Goal: Information Seeking & Learning: Check status

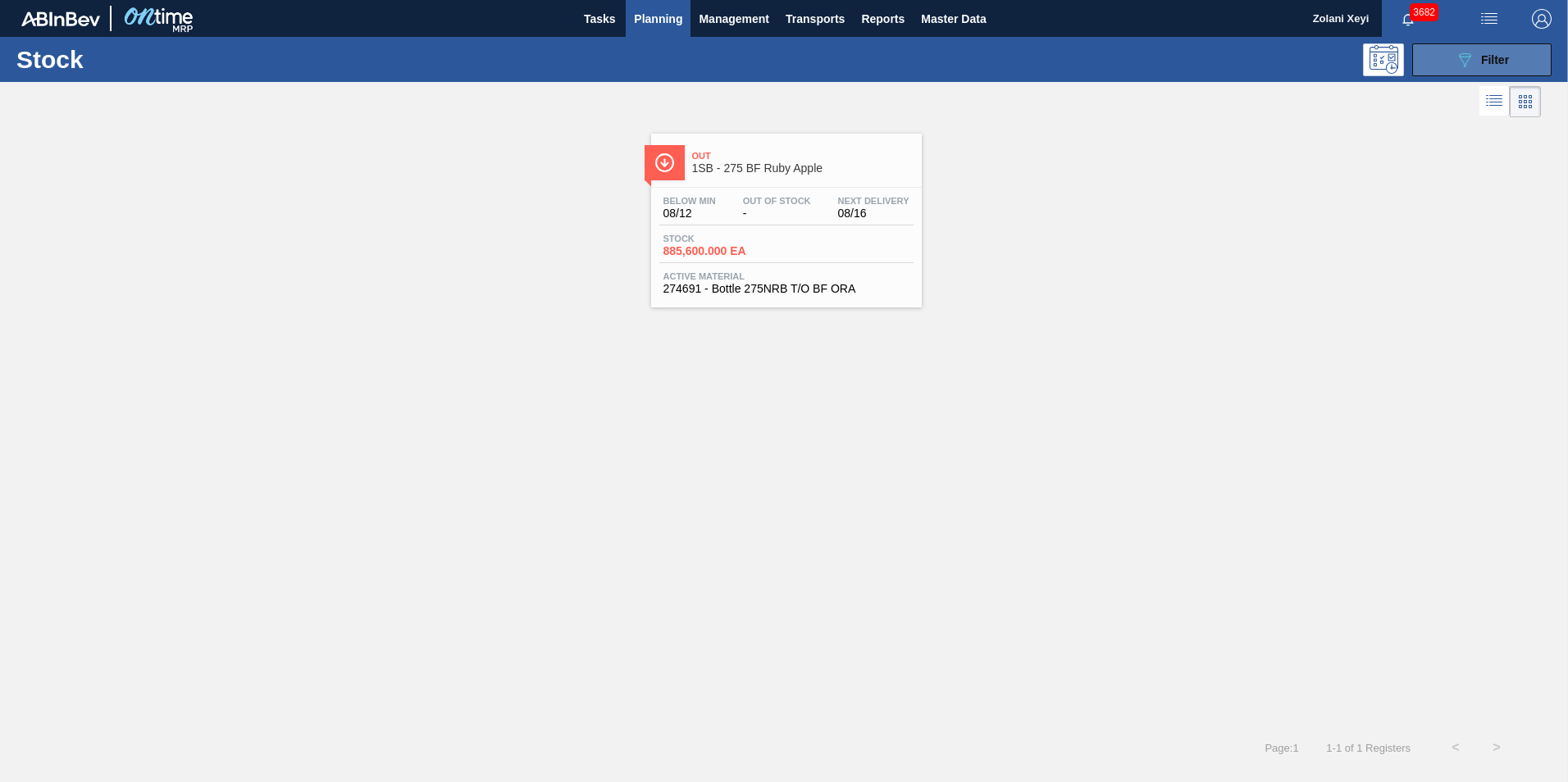
click at [1445, 61] on button "089F7B8B-B2A5-4AFE-B5C0-19BA573D28AC Filter" at bounding box center [1481, 60] width 139 height 33
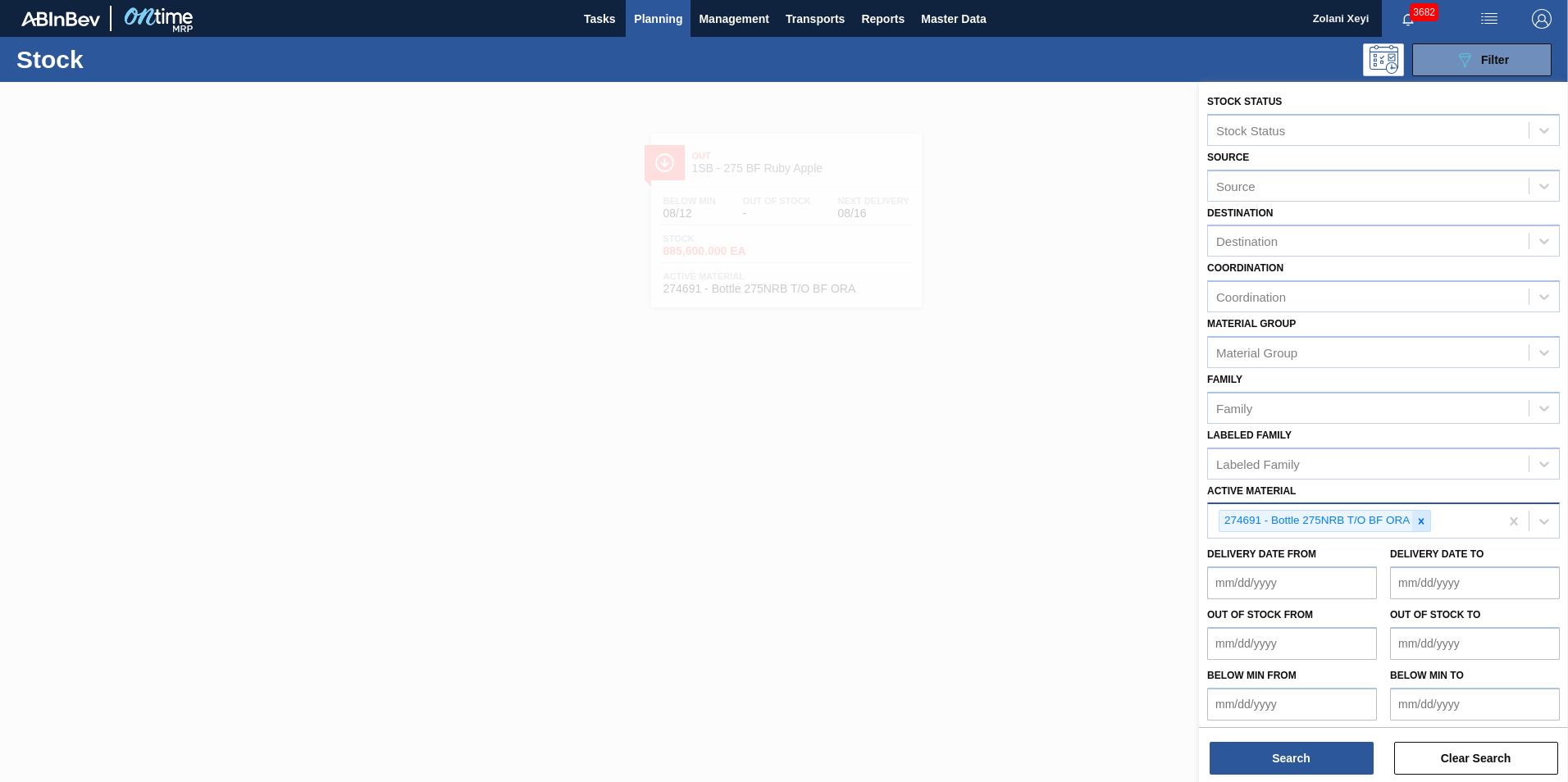
click at [1421, 521] on icon at bounding box center [1421, 520] width 5 height 5
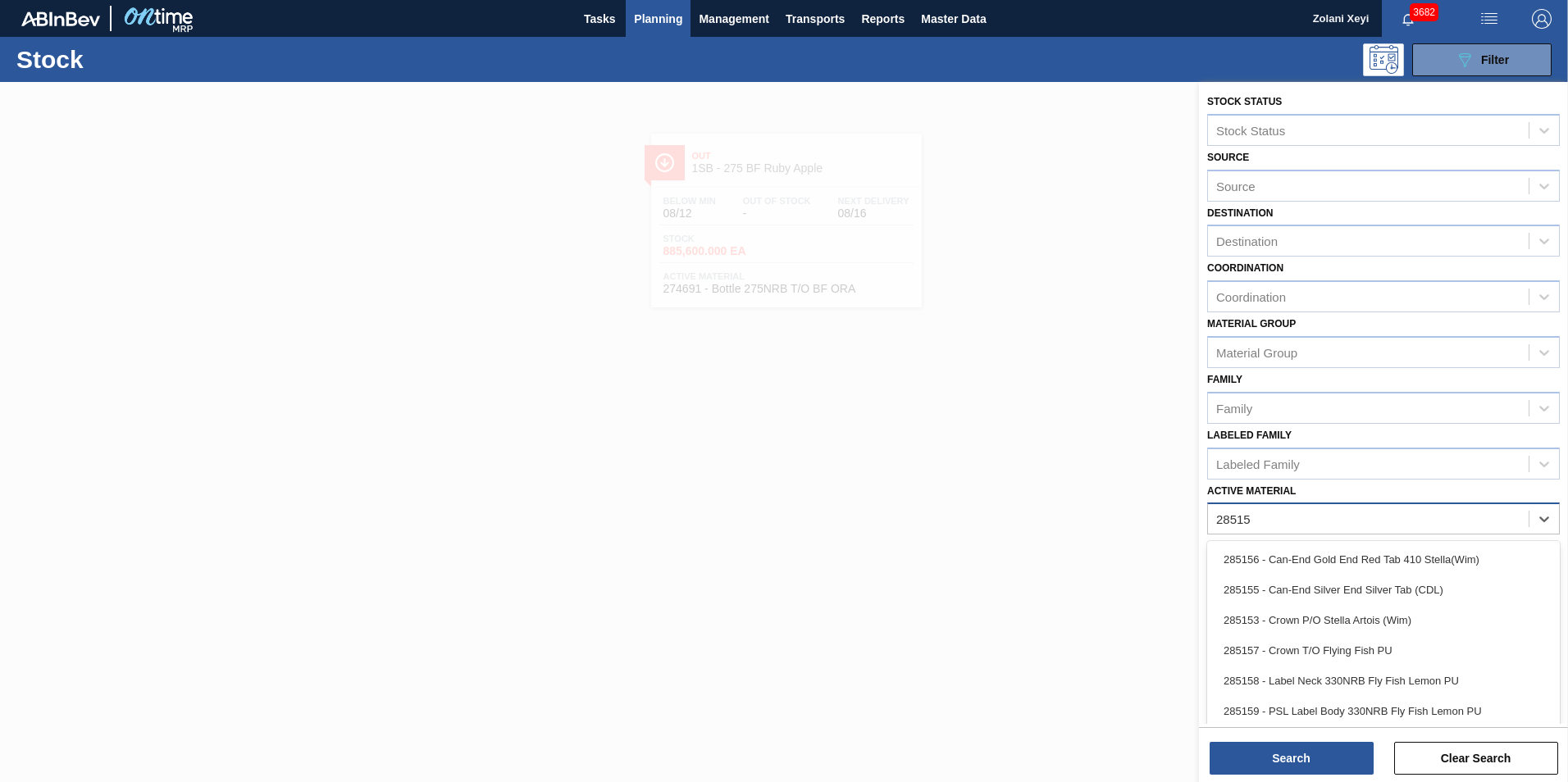
type Material "285159"
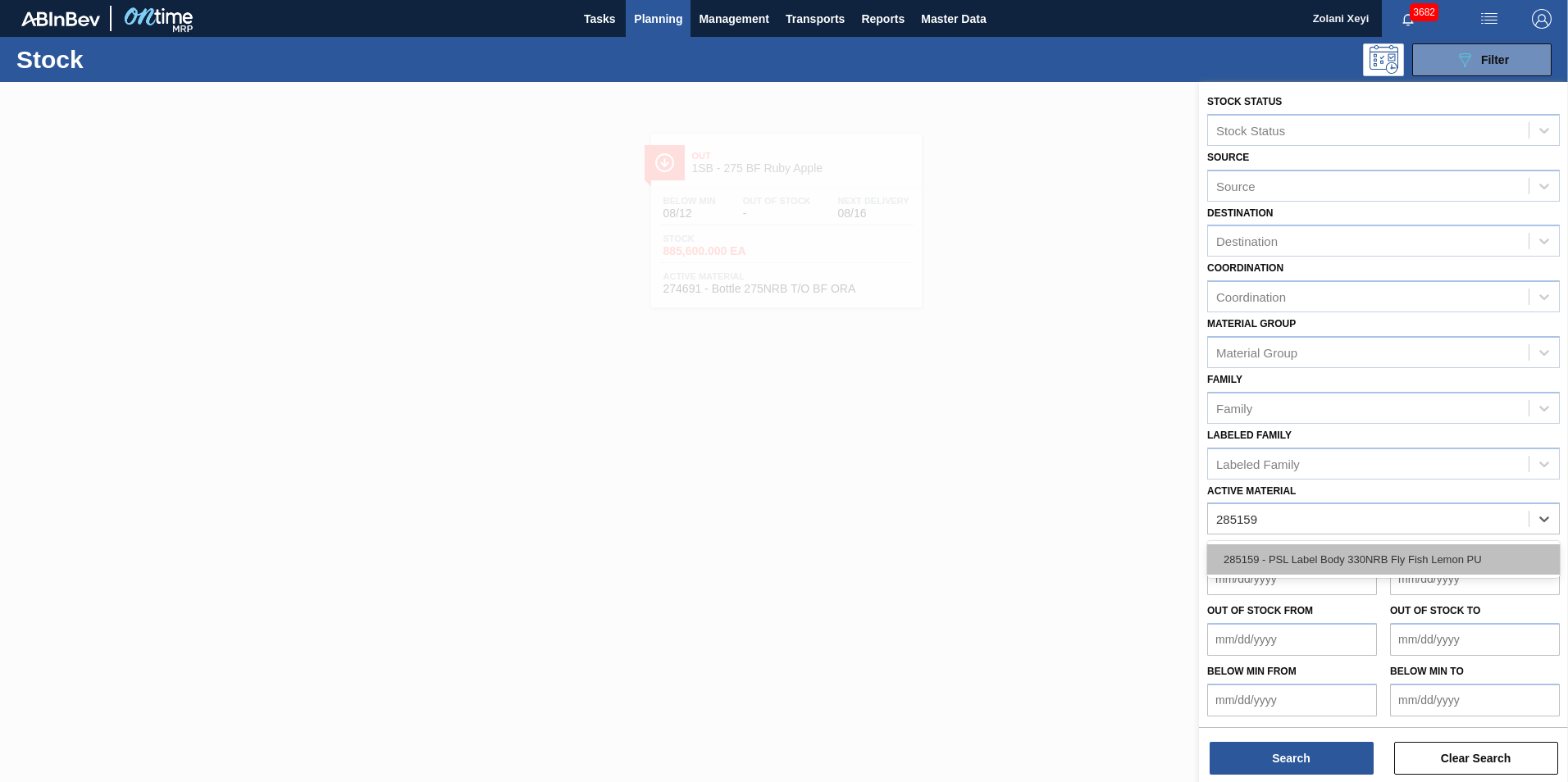
click at [1400, 558] on div "285159 - PSL Label Body 330NRB Fly Fish Lemon PU" at bounding box center [1383, 559] width 352 height 30
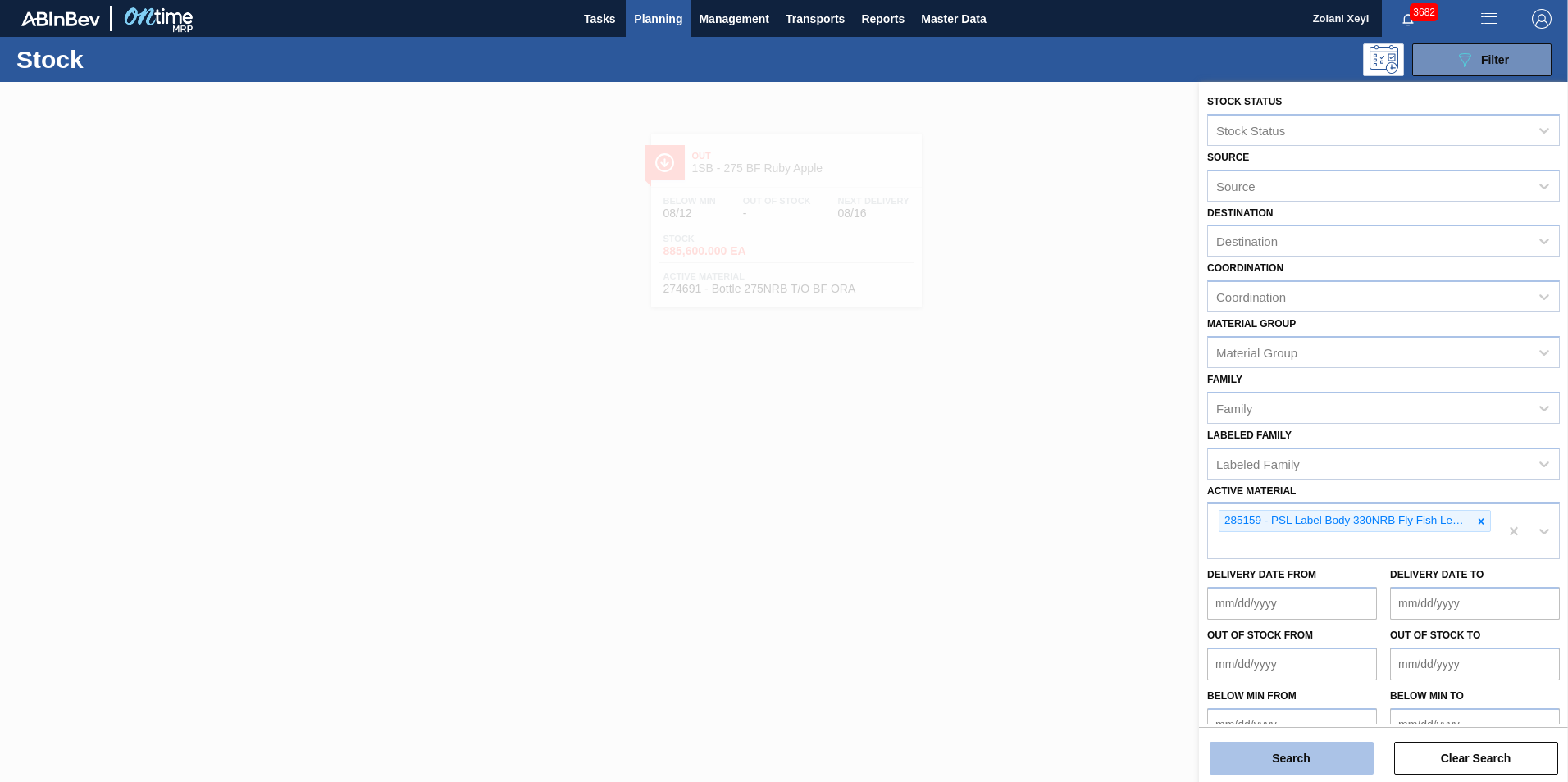
click at [1302, 758] on button "Search" at bounding box center [1291, 758] width 164 height 33
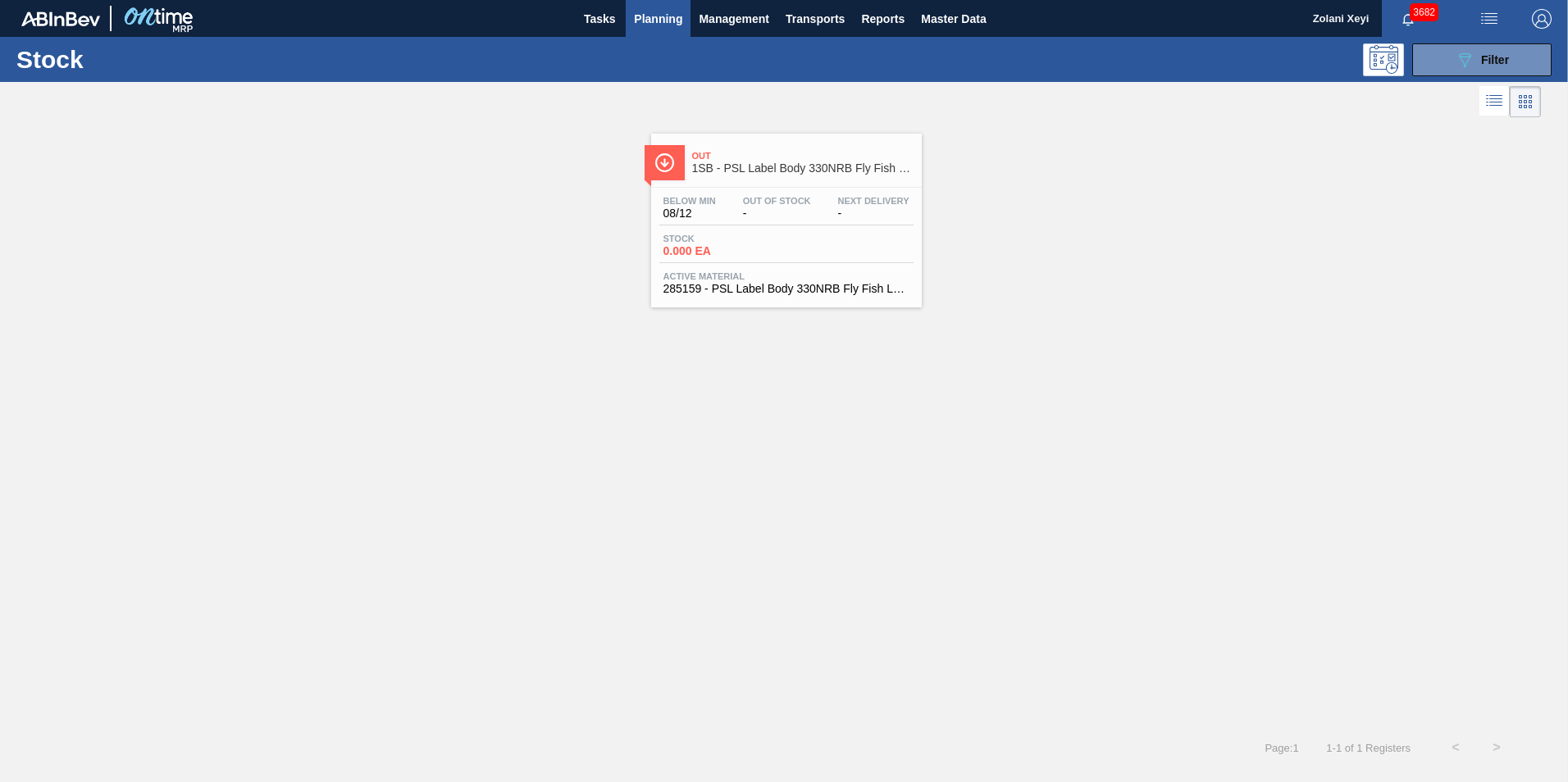
click at [825, 241] on div "Stock 0.000 EA" at bounding box center [787, 248] width 254 height 29
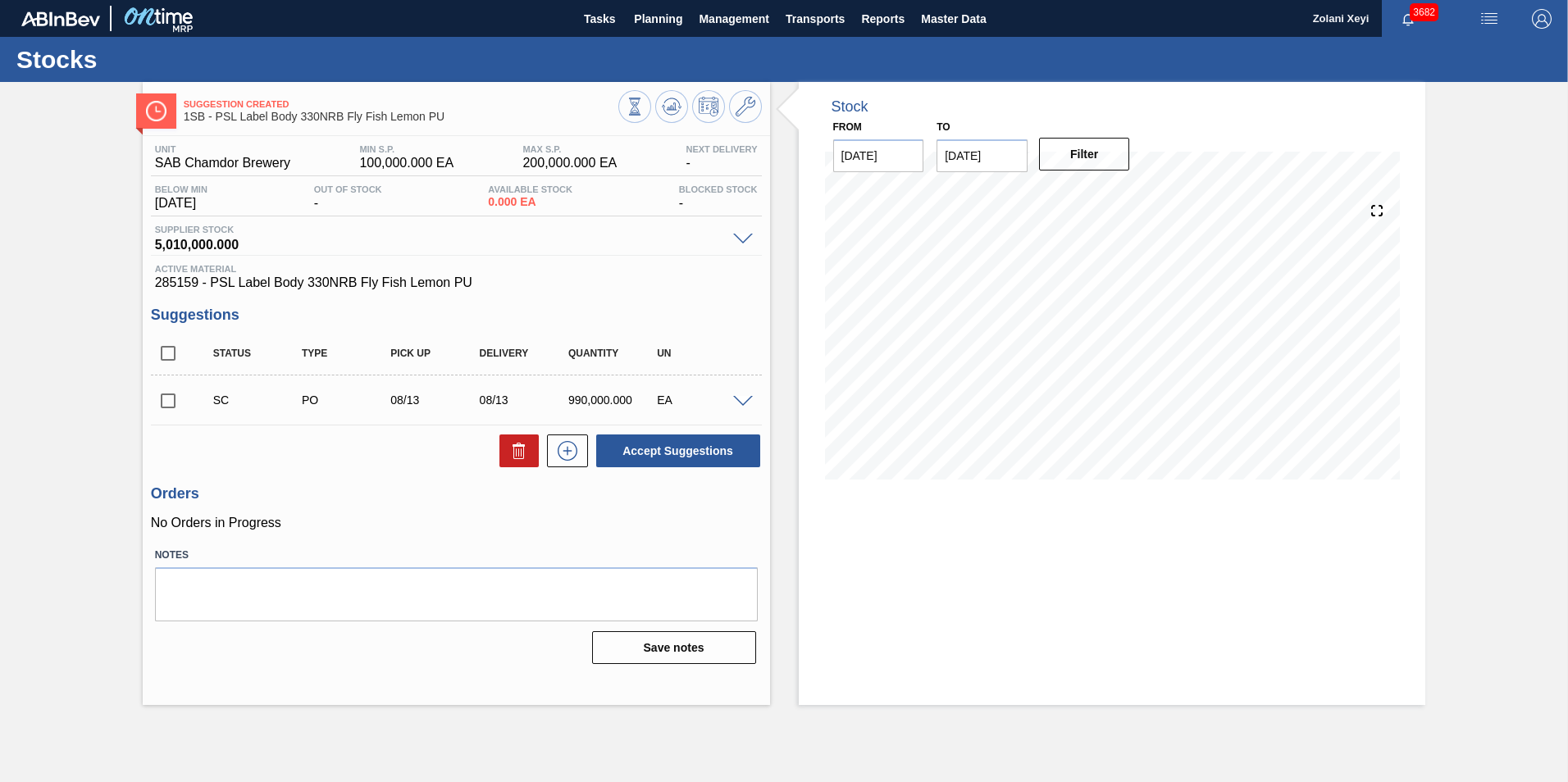
click at [744, 403] on span at bounding box center [743, 402] width 20 height 13
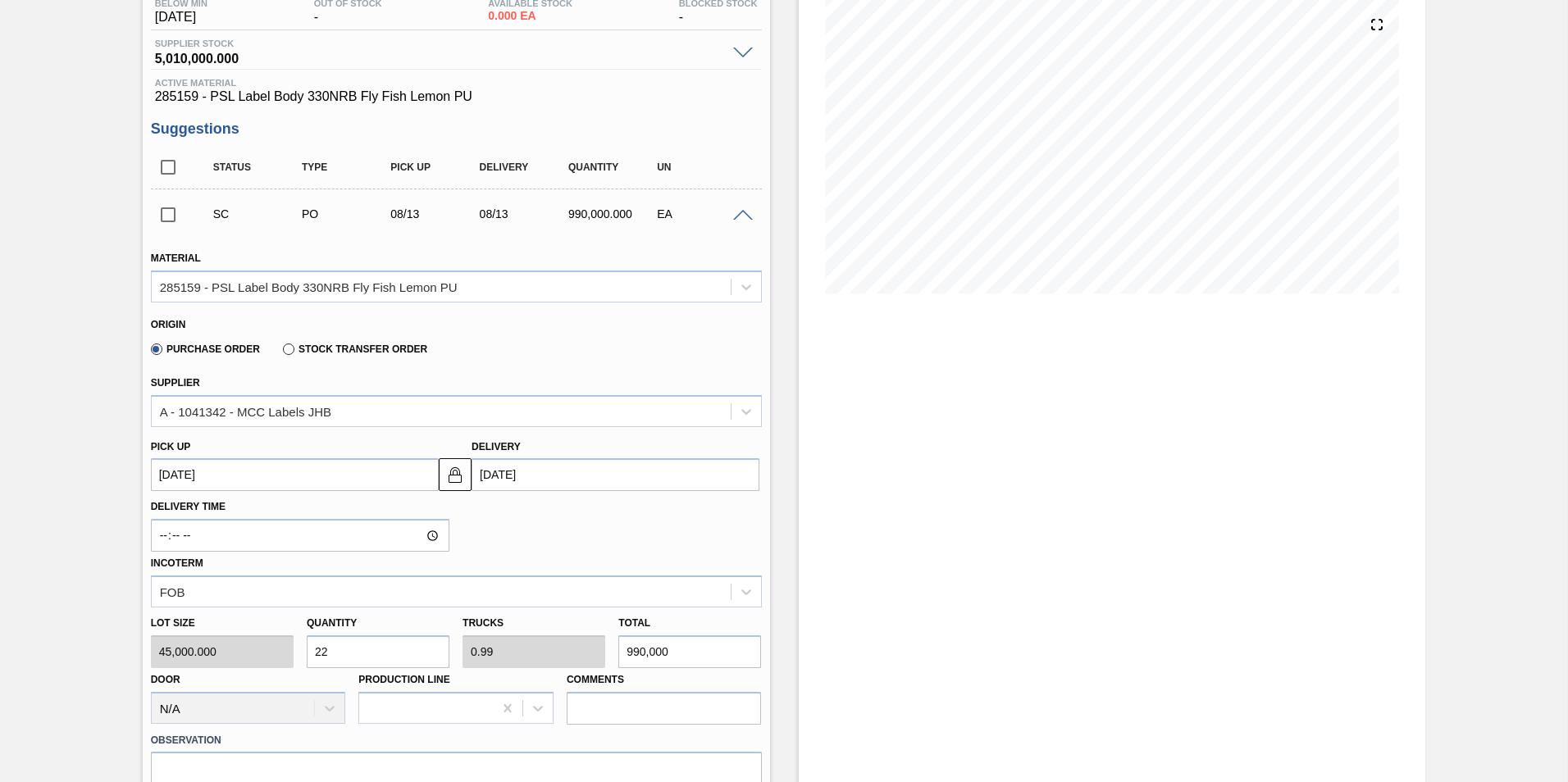
scroll to position [163, 0]
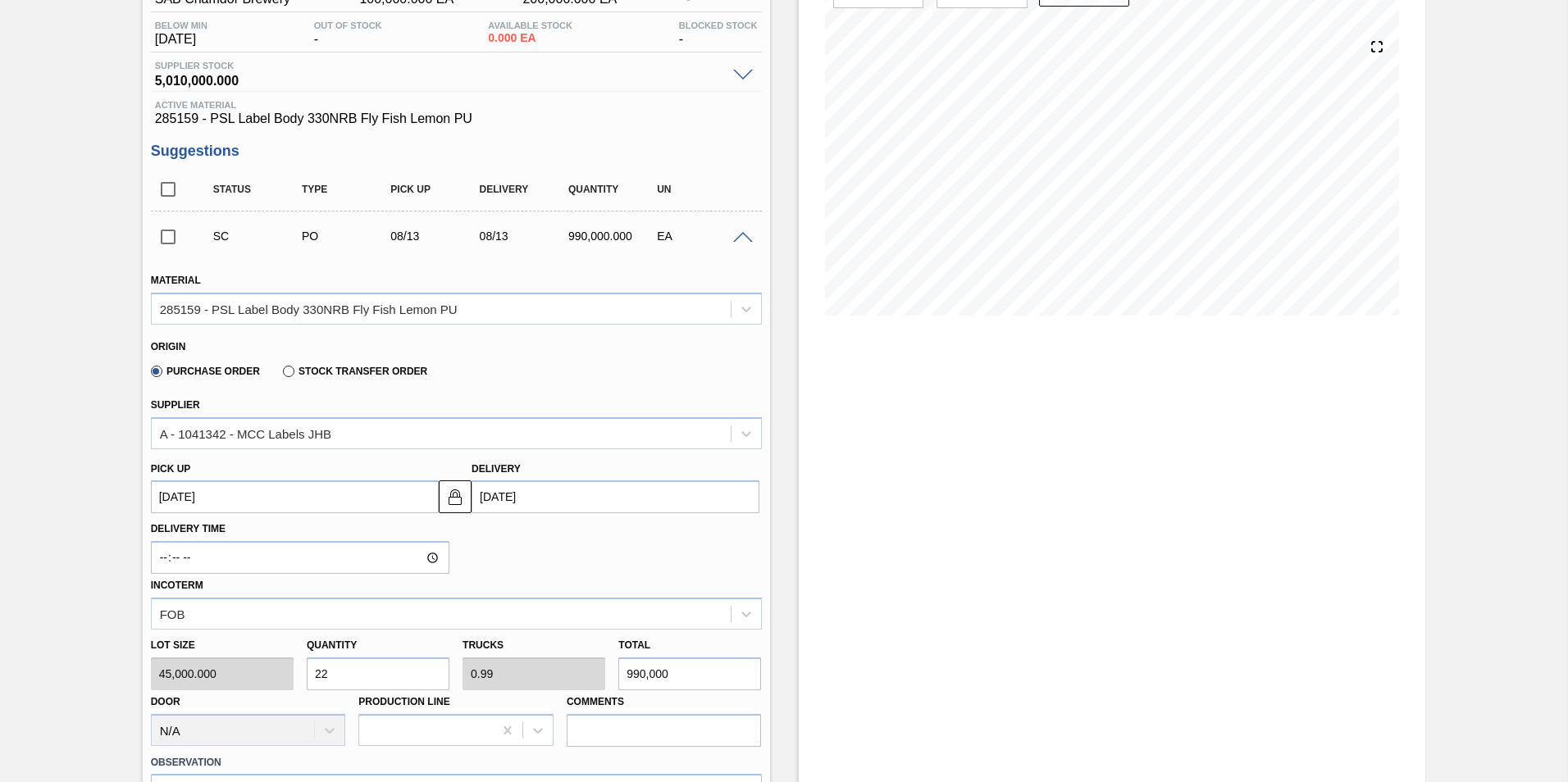
click at [741, 235] on span at bounding box center [743, 238] width 20 height 13
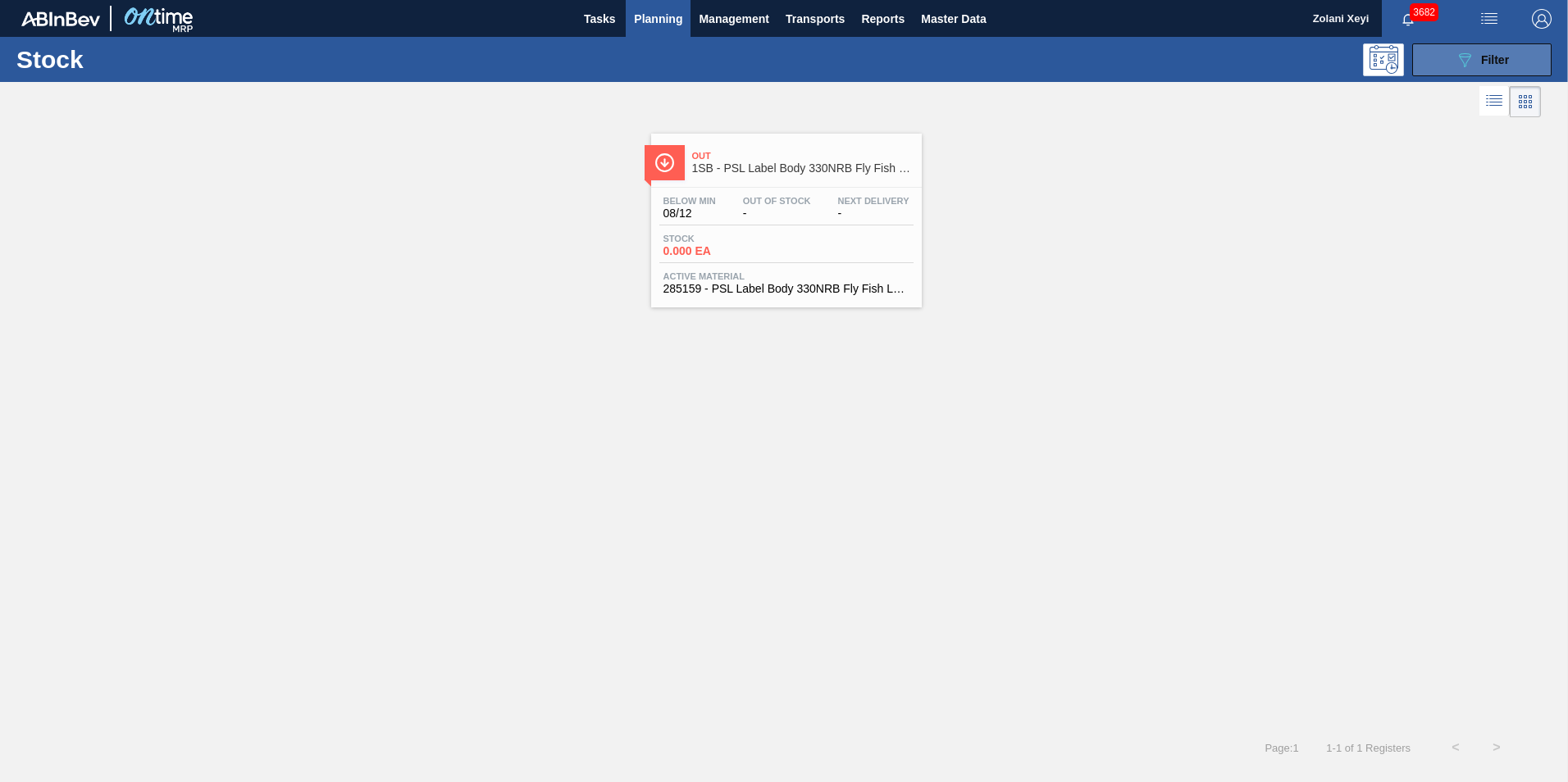
click at [1444, 60] on button "089F7B8B-B2A5-4AFE-B5C0-19BA573D28AC Filter" at bounding box center [1481, 60] width 139 height 33
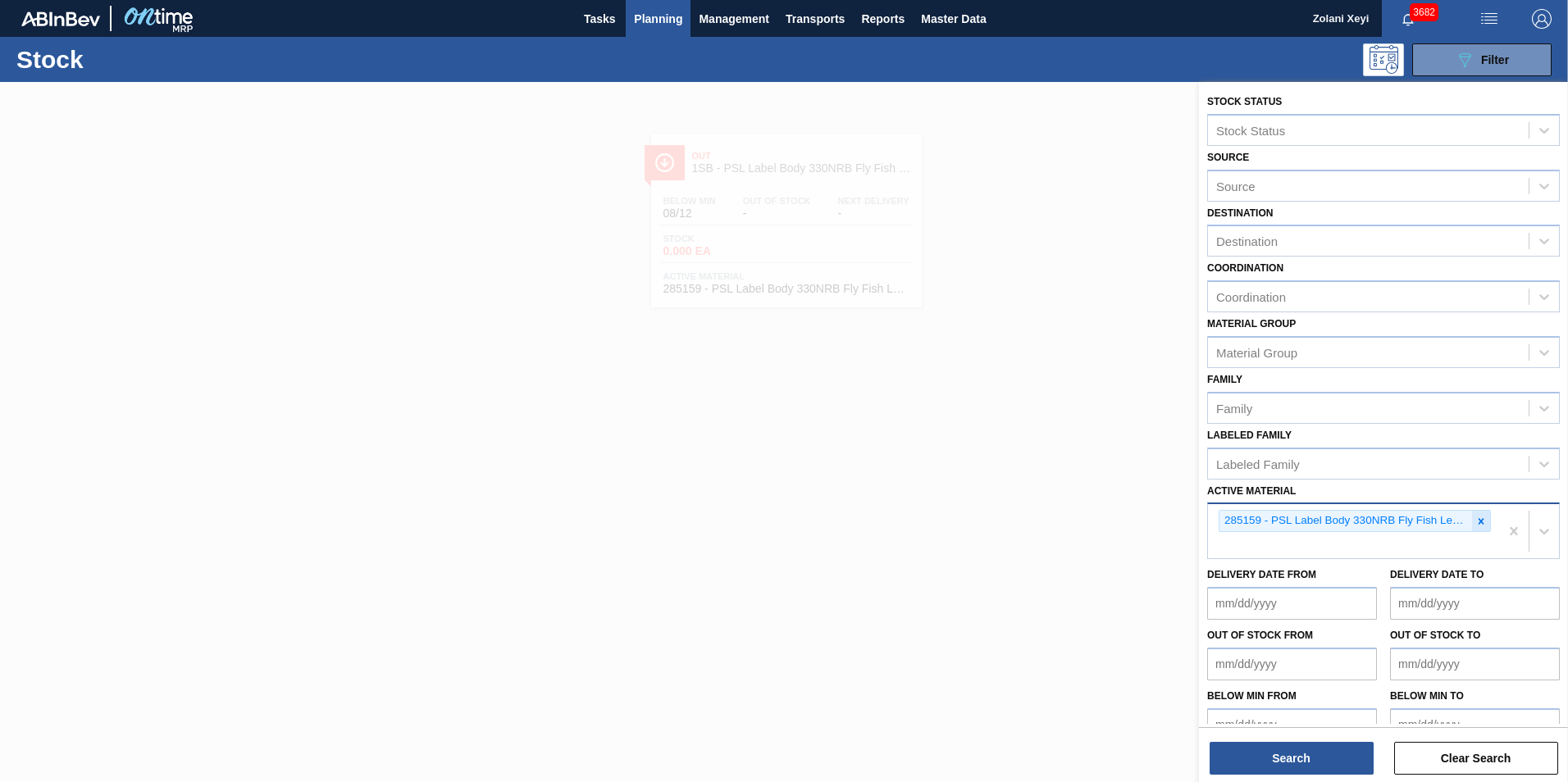
click at [1481, 521] on icon at bounding box center [1481, 521] width 12 height 12
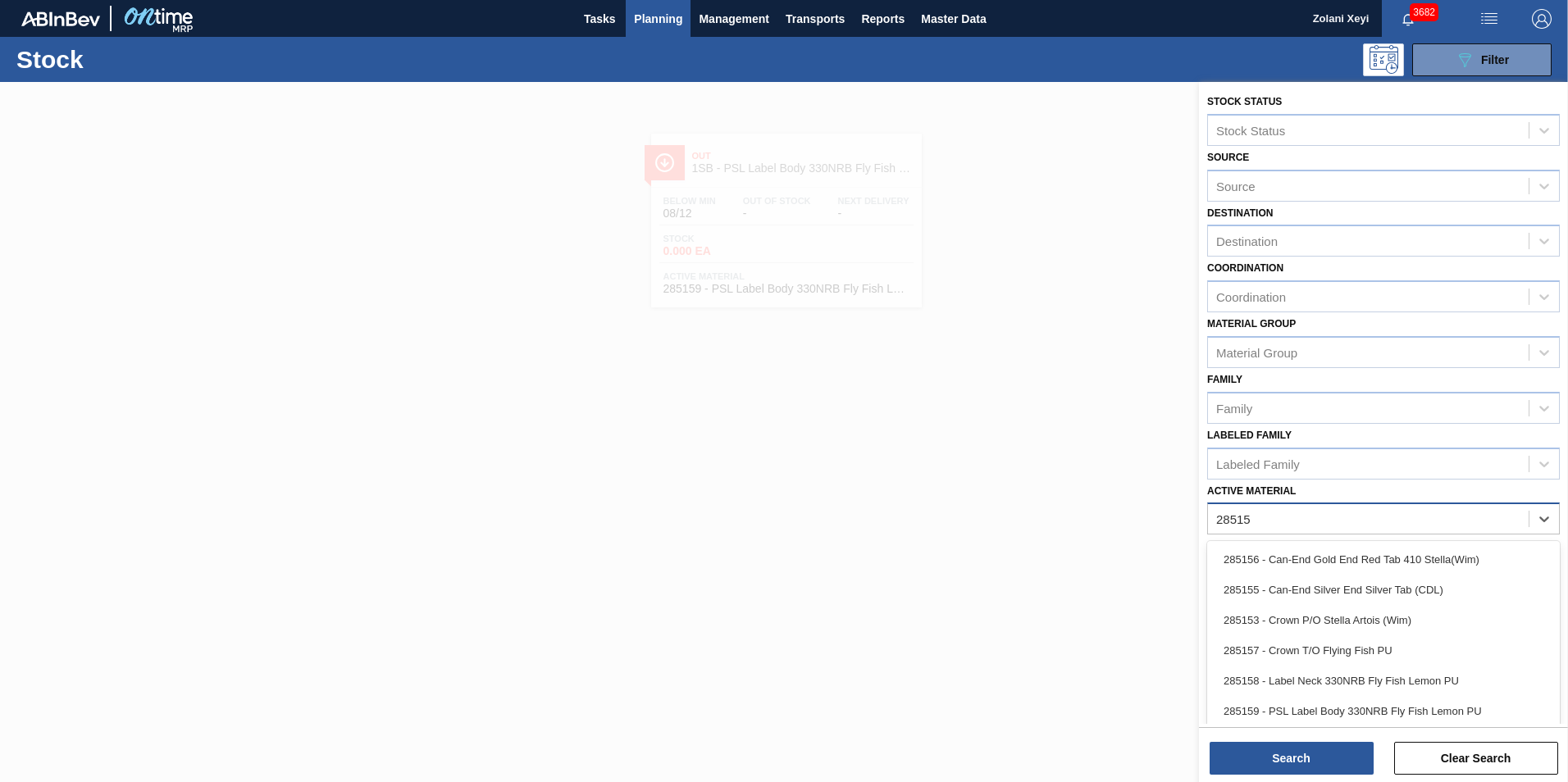
type Material "285159"
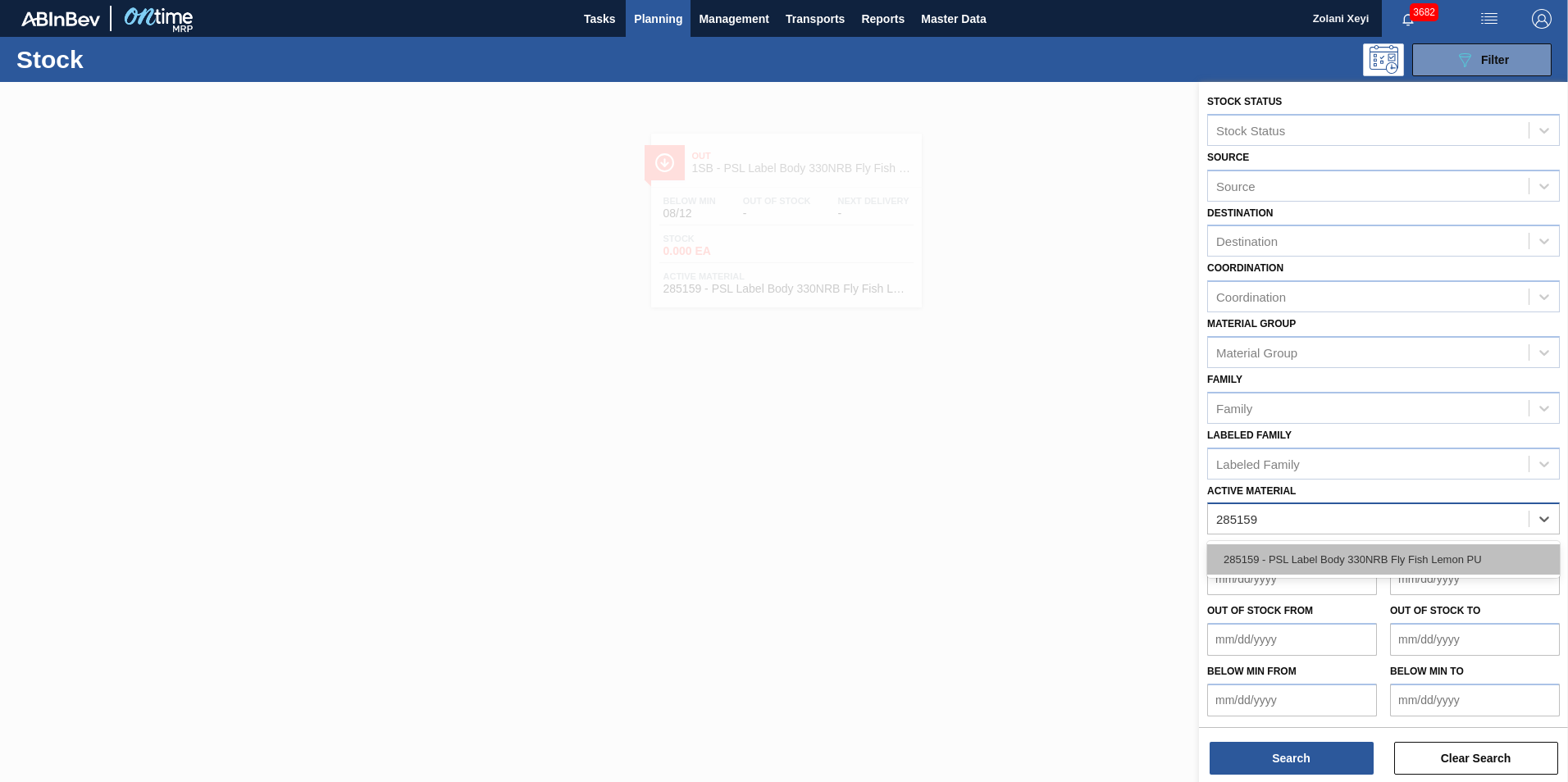
click at [1364, 554] on div "285159 - PSL Label Body 330NRB Fly Fish Lemon PU" at bounding box center [1383, 559] width 352 height 30
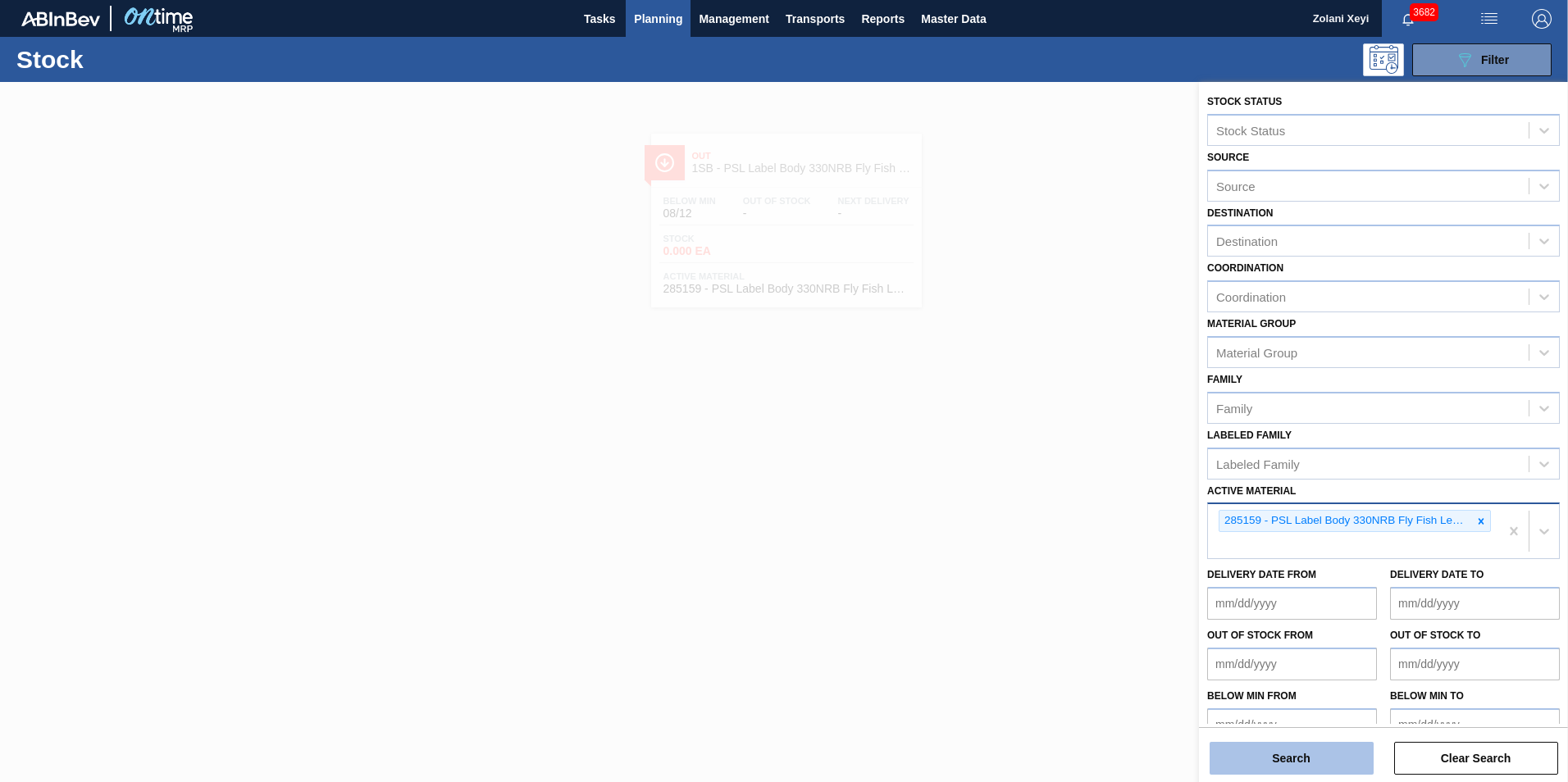
click at [1299, 757] on button "Search" at bounding box center [1291, 758] width 164 height 33
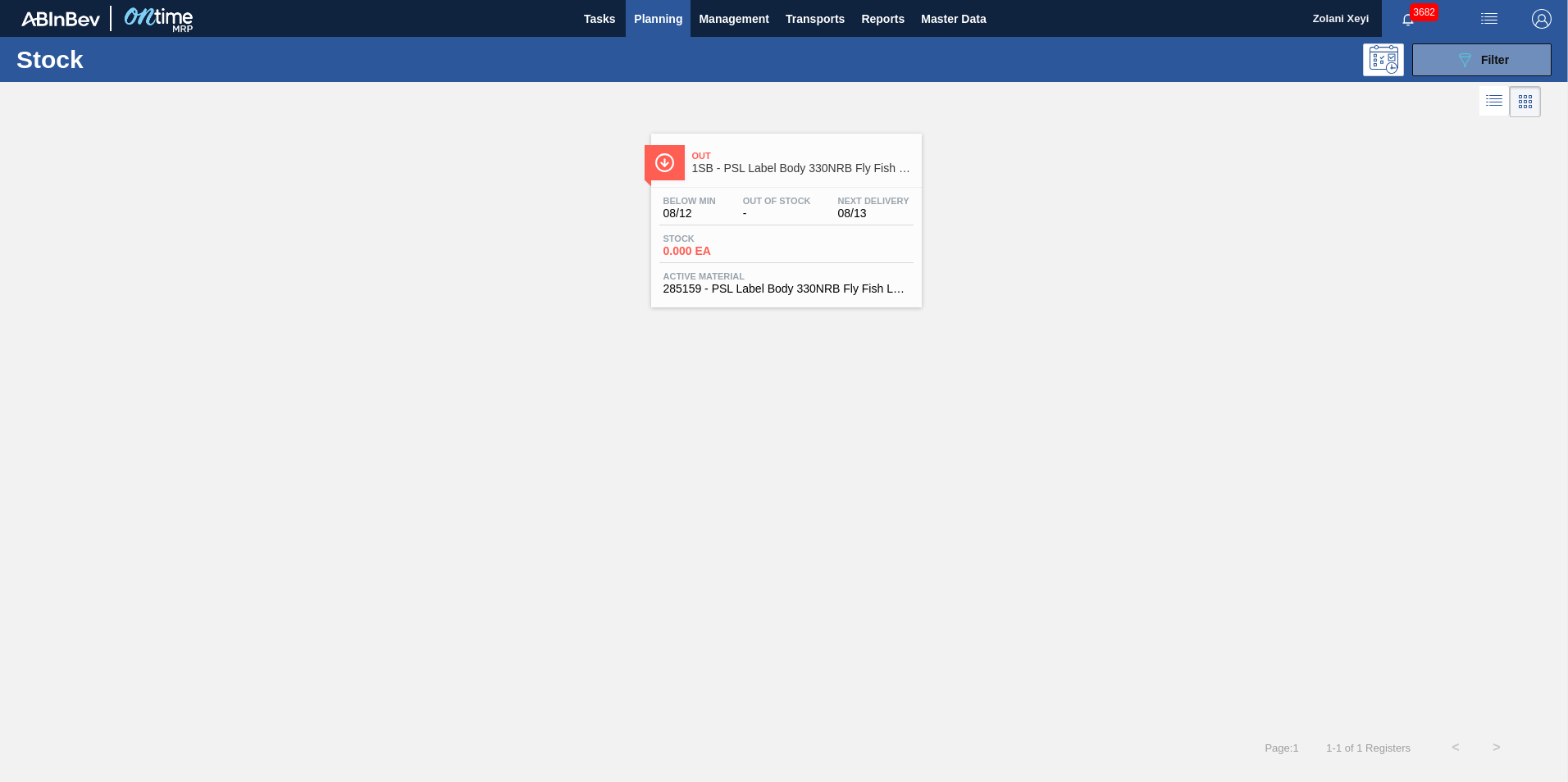
click at [795, 228] on div "Below Min 08/12 Out Of Stock - Next Delivery 08/13 Stock 0.000 EA Active Materi…" at bounding box center [787, 243] width 271 height 112
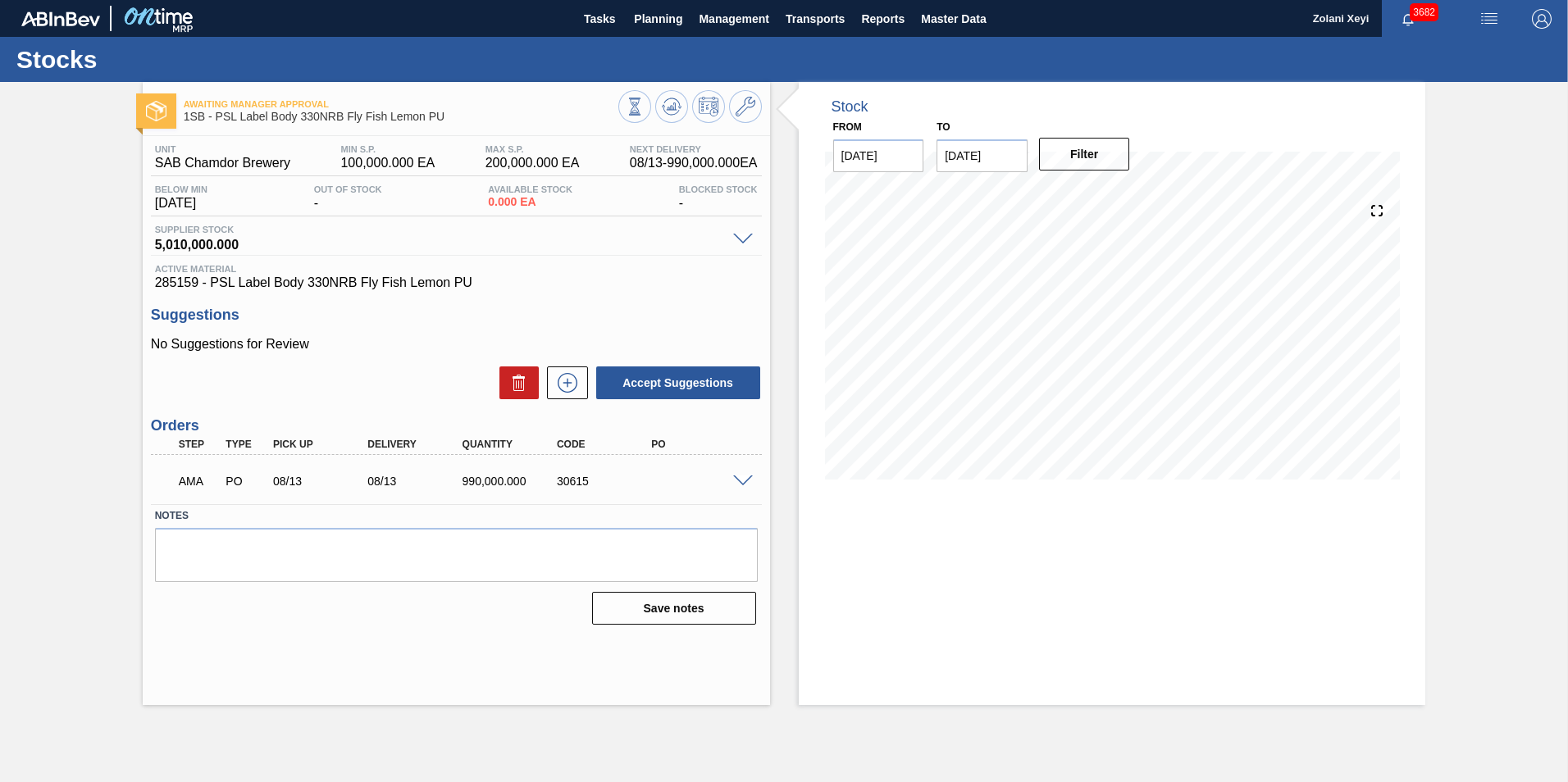
click at [736, 479] on span at bounding box center [743, 481] width 20 height 13
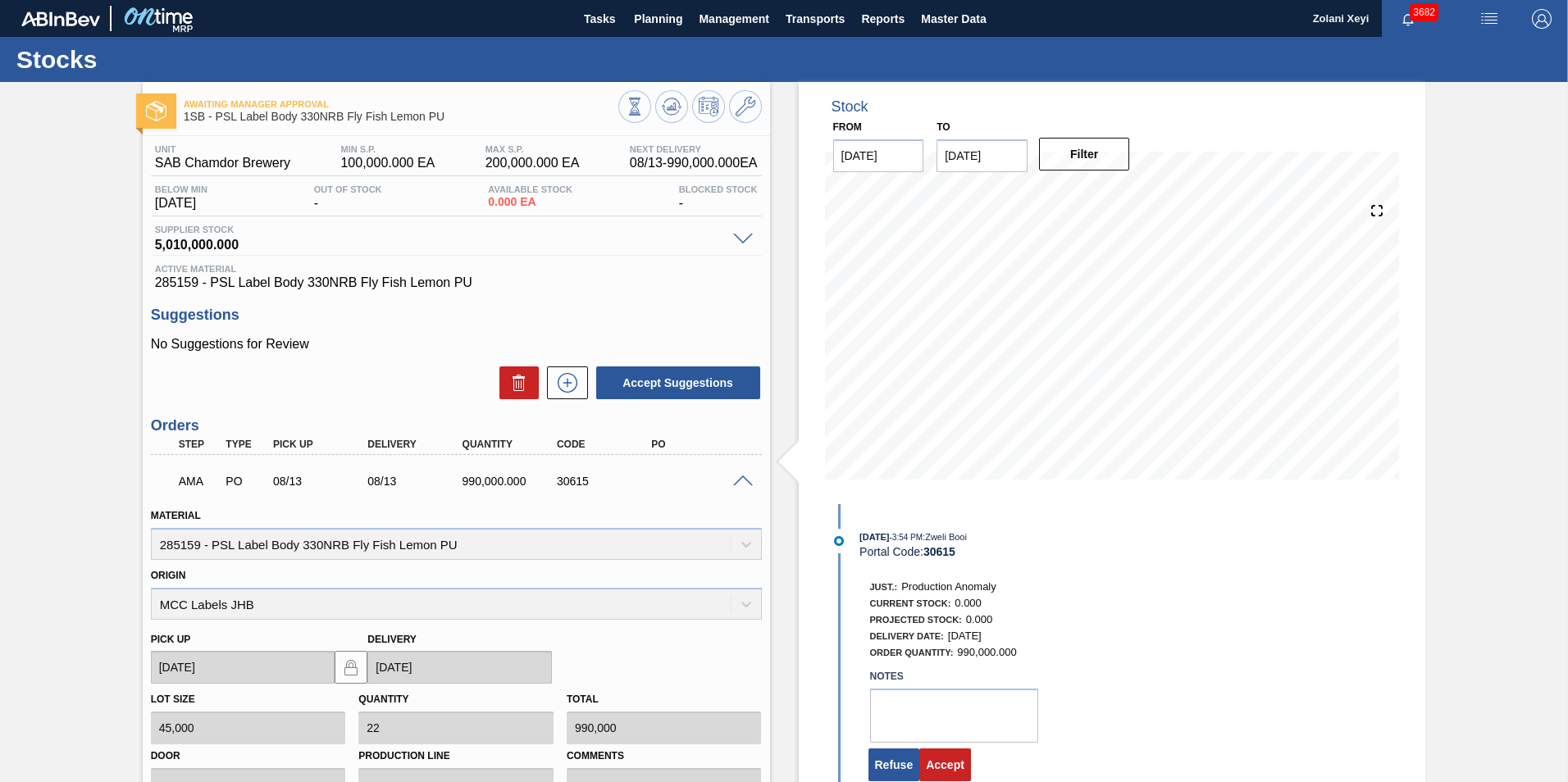
scroll to position [246, 0]
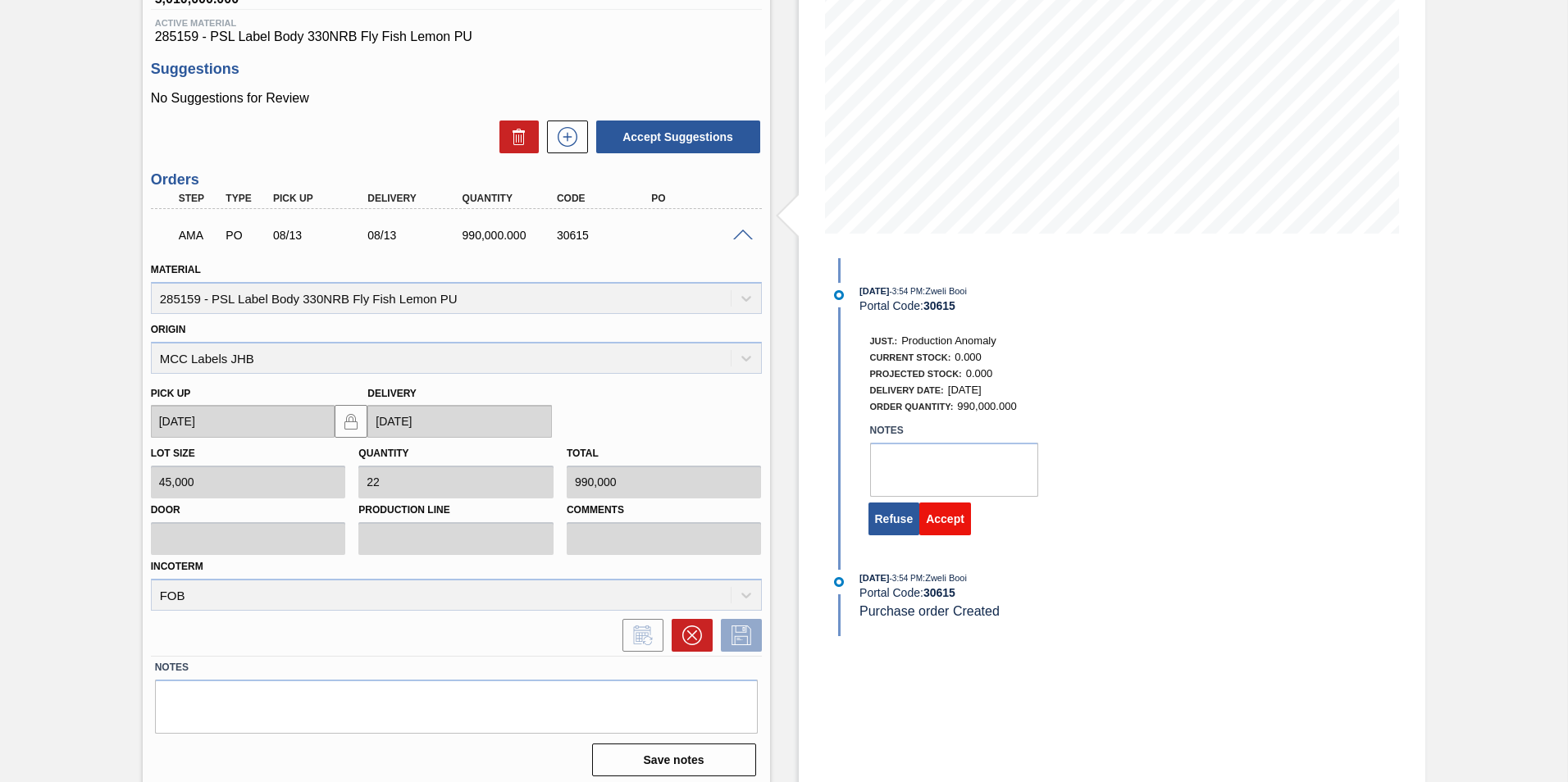
click at [951, 520] on button "Accept" at bounding box center [945, 519] width 52 height 33
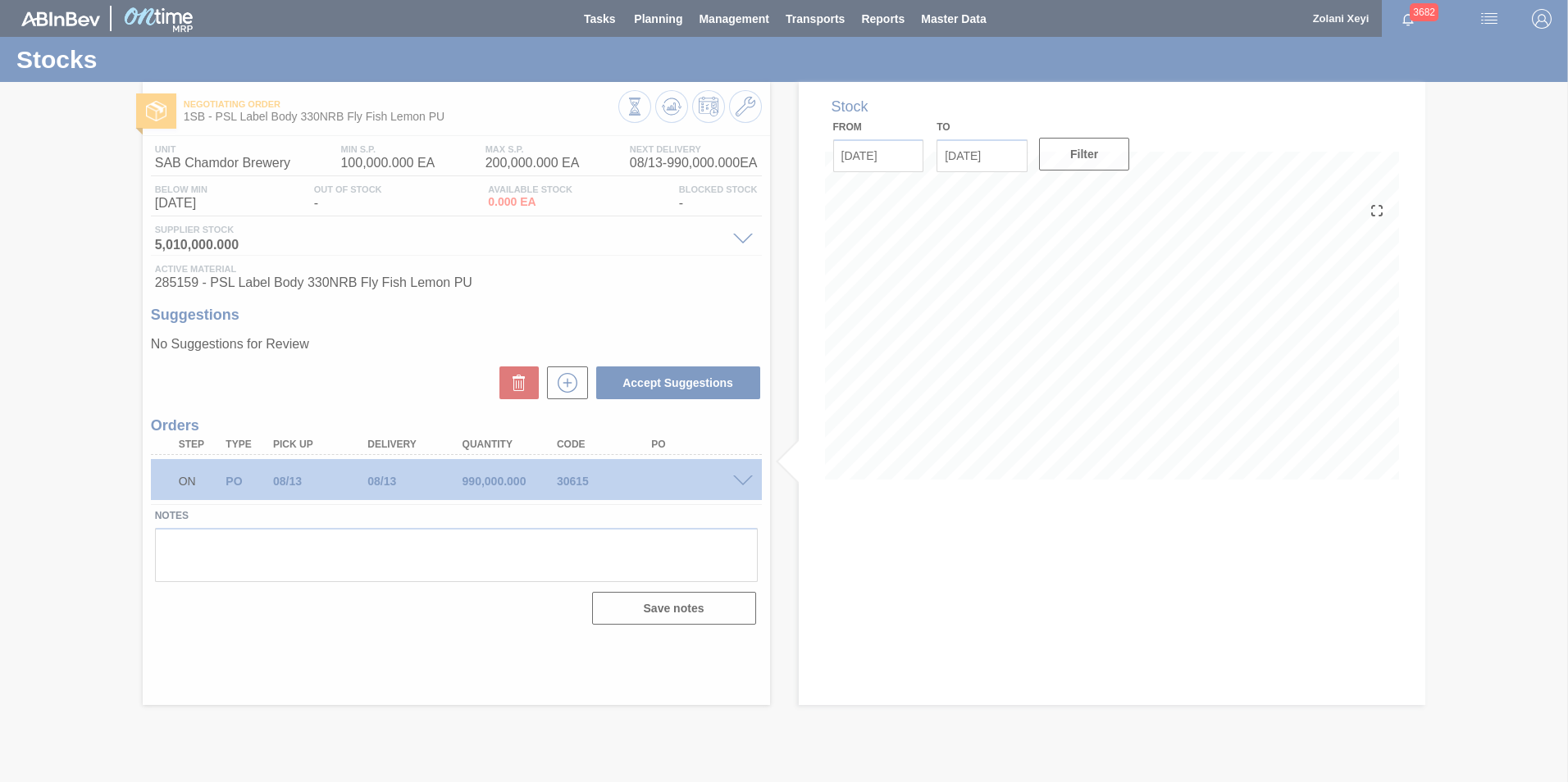
scroll to position [0, 0]
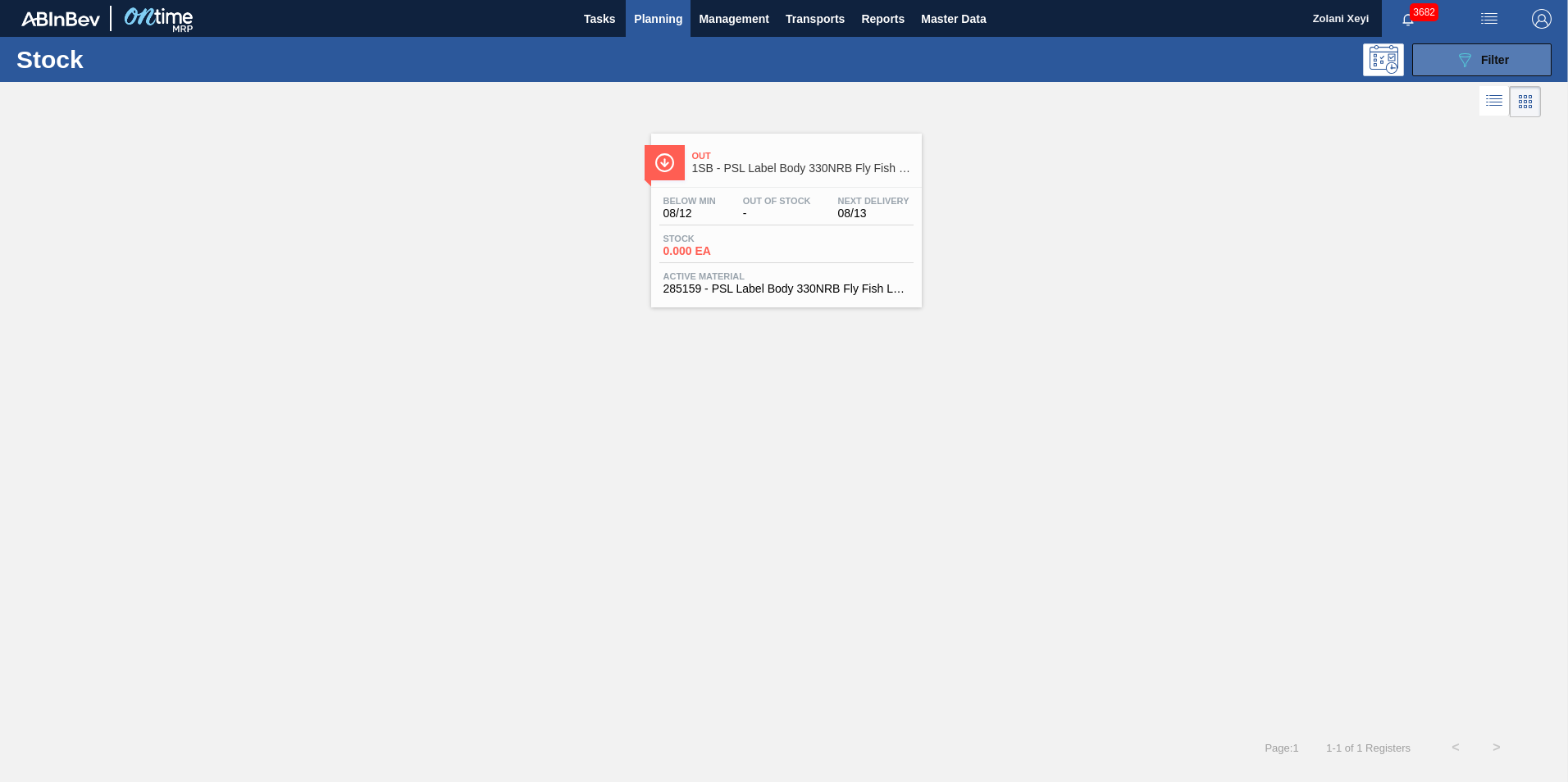
click at [1440, 63] on button "089F7B8B-B2A5-4AFE-B5C0-19BA573D28AC Filter" at bounding box center [1481, 60] width 139 height 33
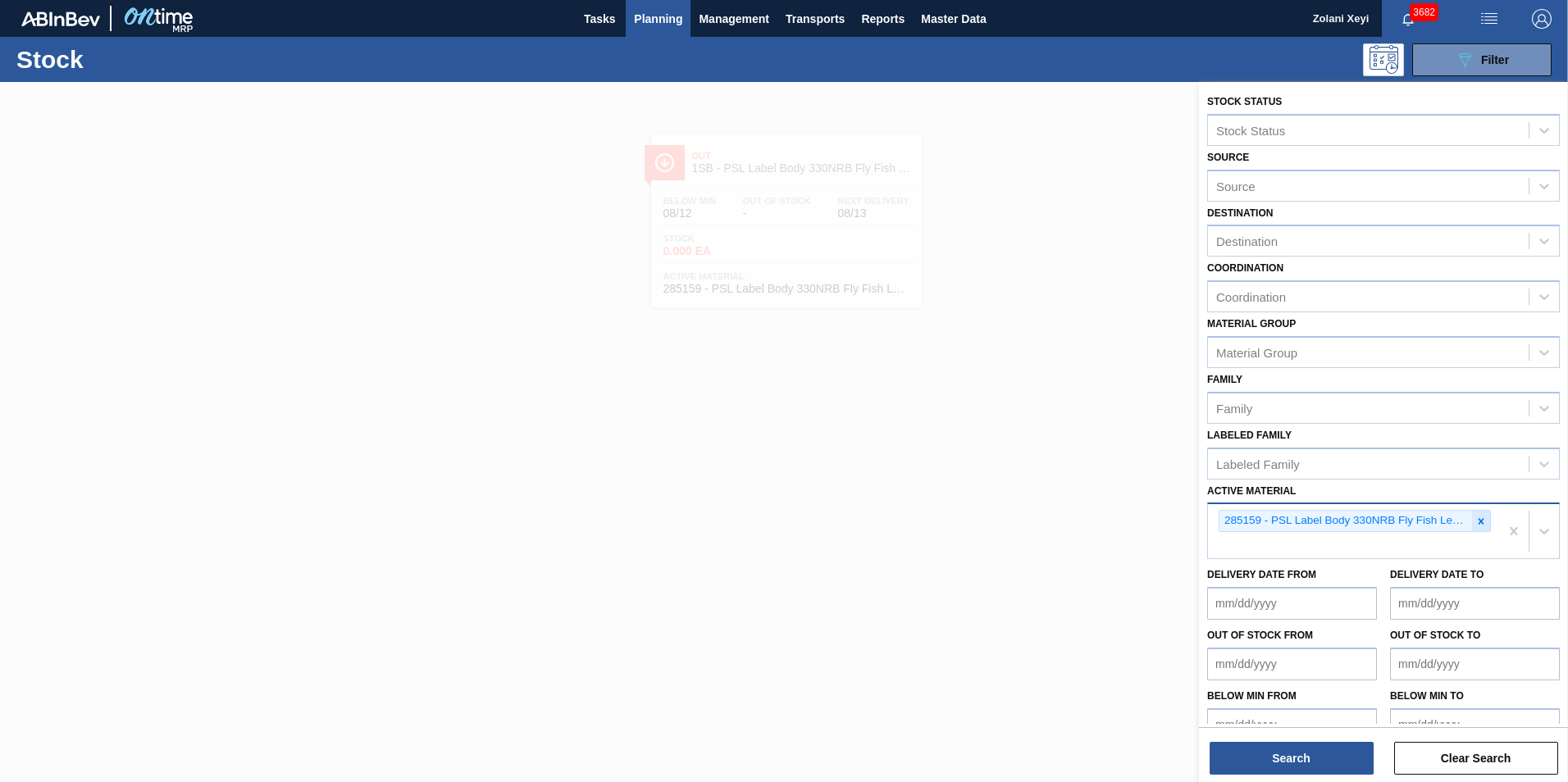
click at [1481, 520] on icon at bounding box center [1481, 521] width 12 height 12
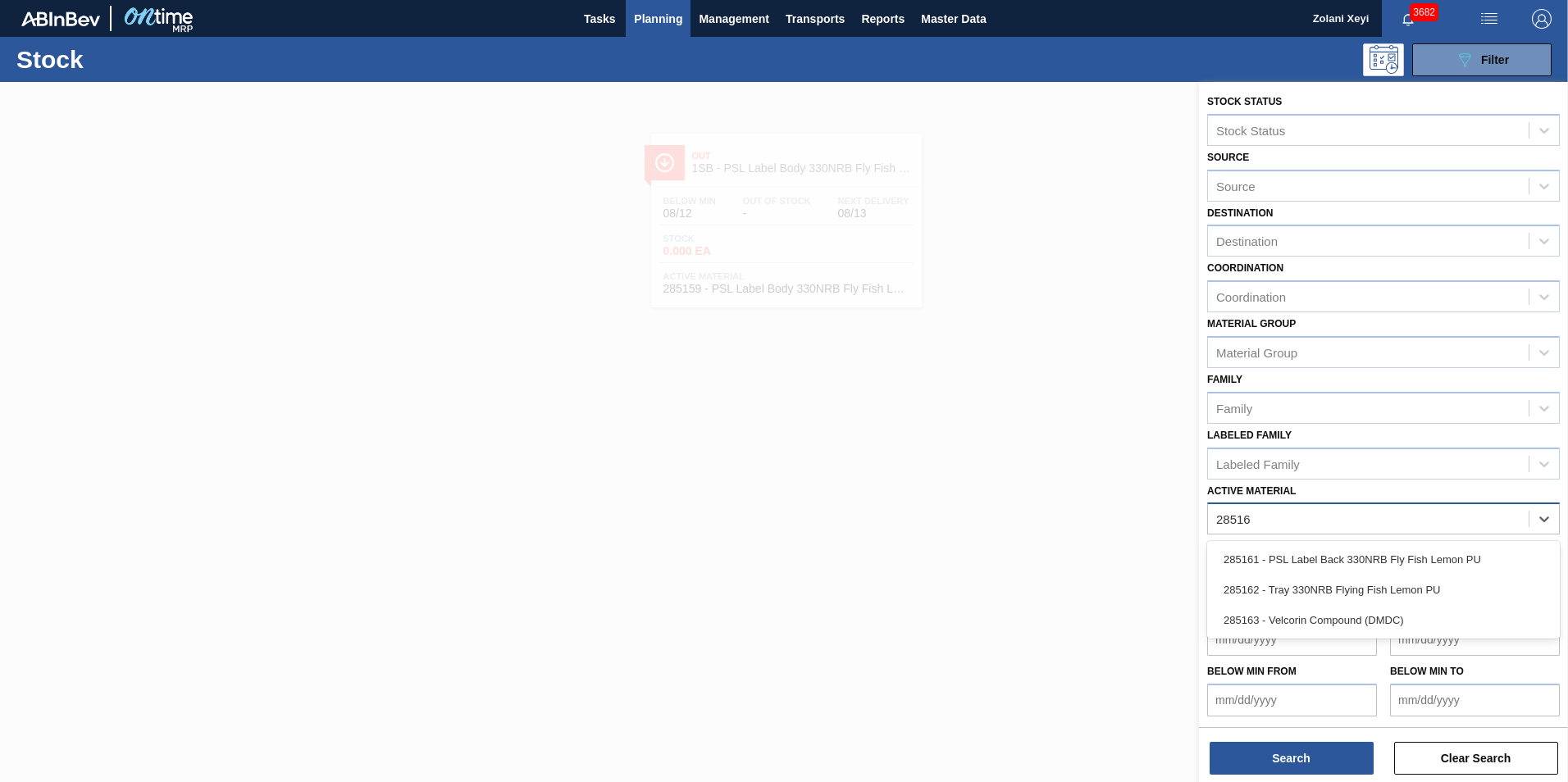
type Material "285161"
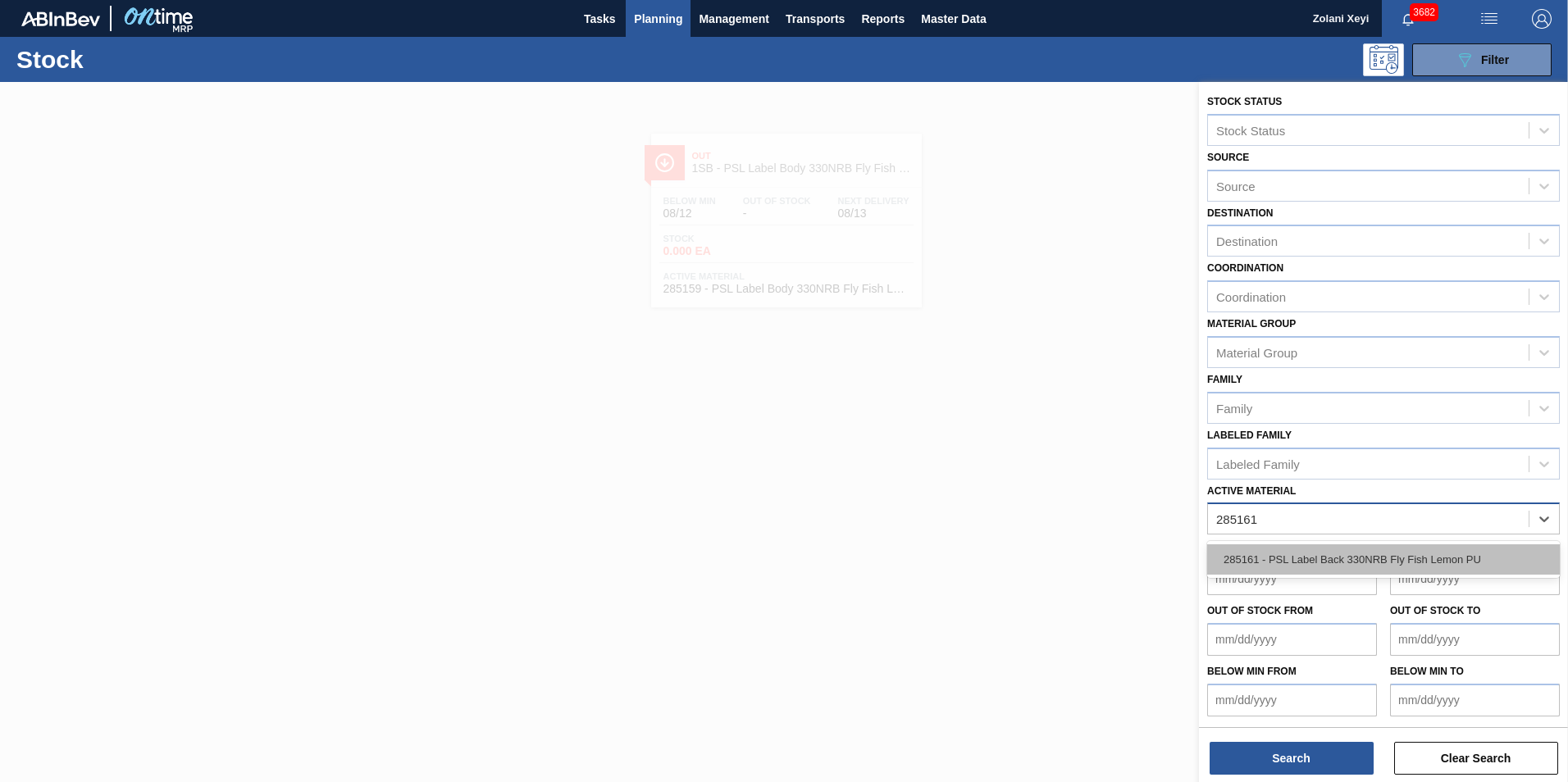
click at [1369, 557] on div "285161 - PSL Label Back 330NRB Fly Fish Lemon PU" at bounding box center [1383, 559] width 352 height 30
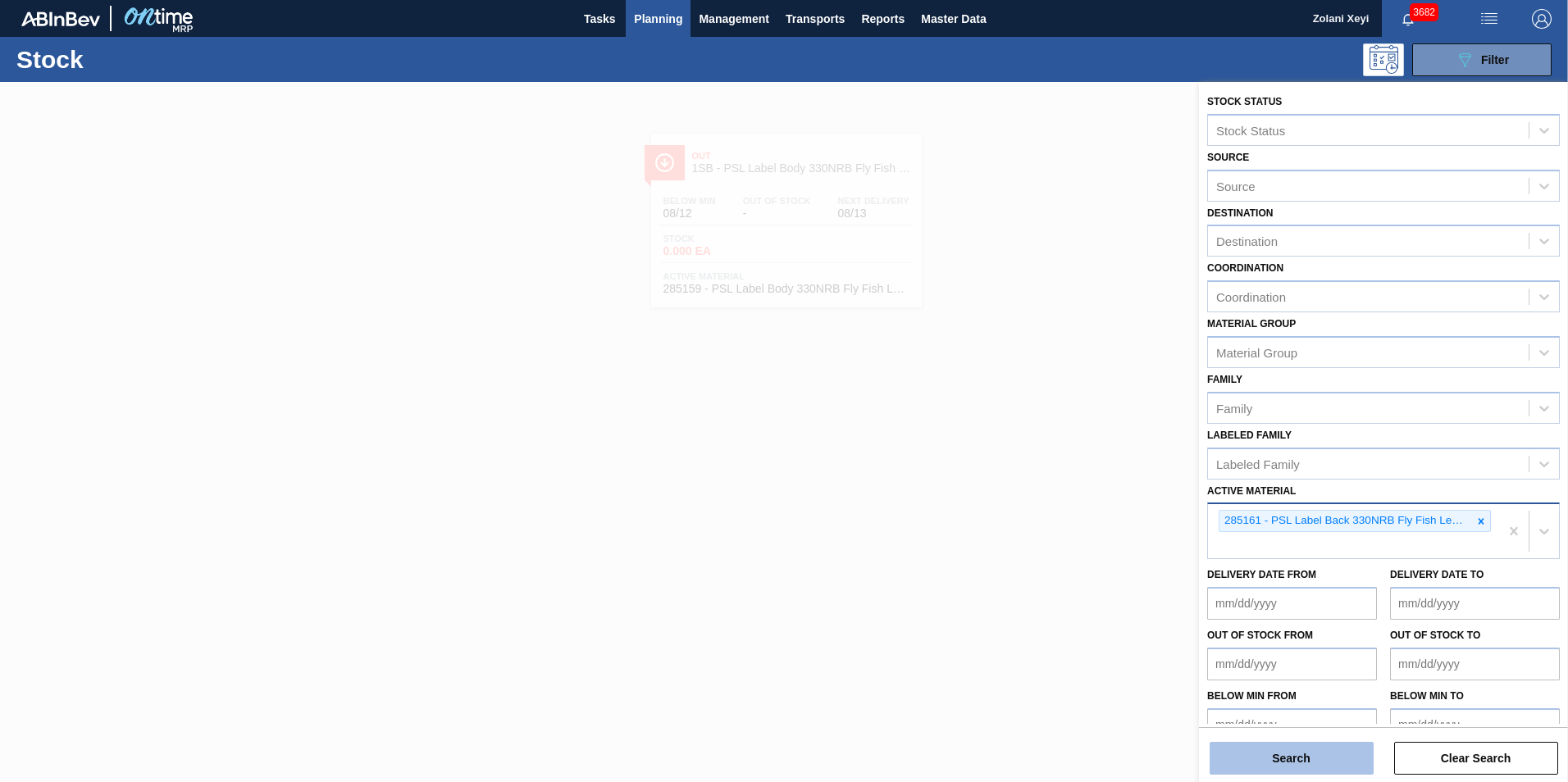
click at [1289, 753] on button "Search" at bounding box center [1291, 758] width 164 height 33
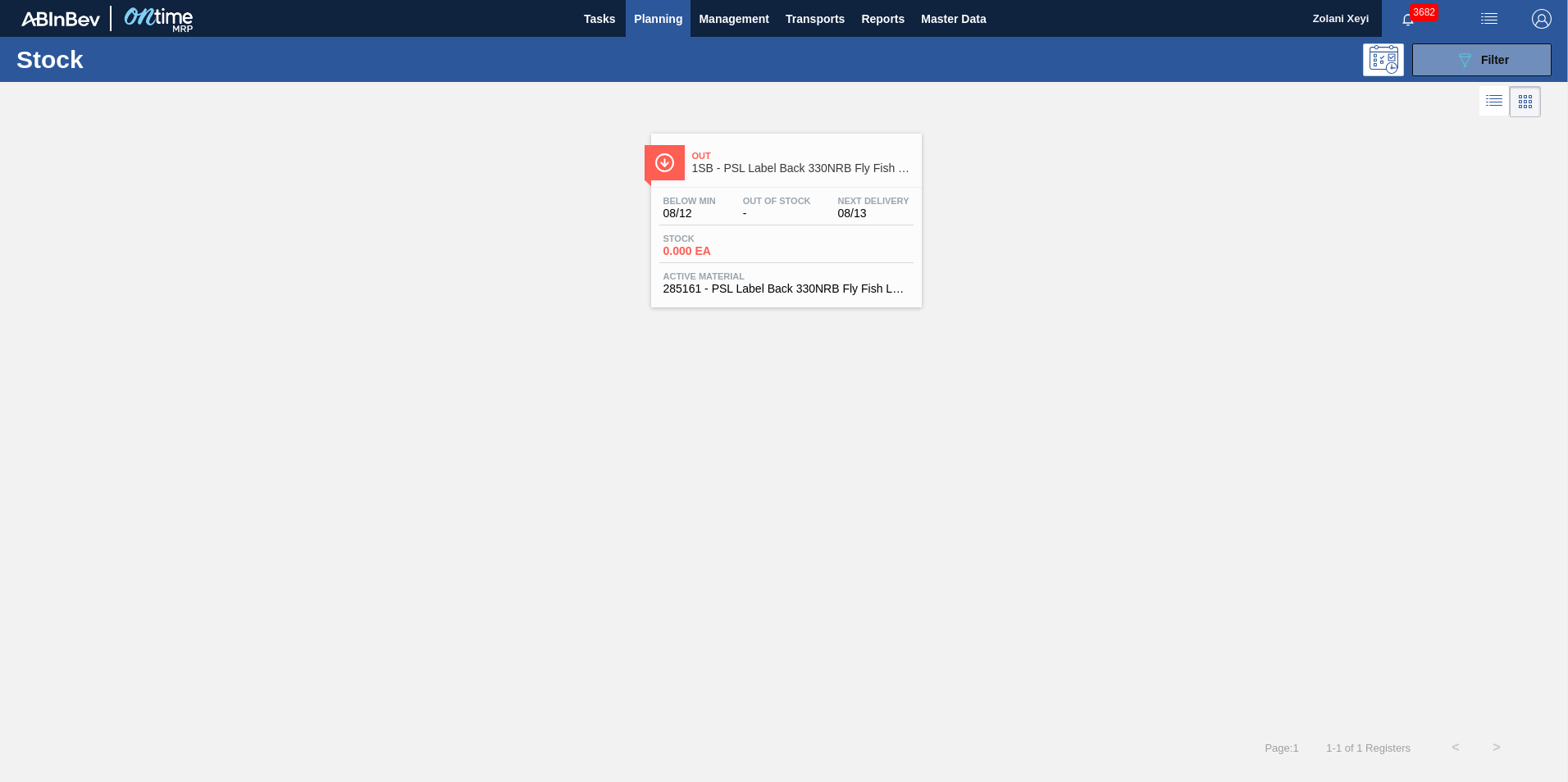
click at [784, 231] on div "Below Min 08/12 Out Of Stock - Next Delivery 08/13 Stock 0.000 EA Active Materi…" at bounding box center [787, 243] width 271 height 112
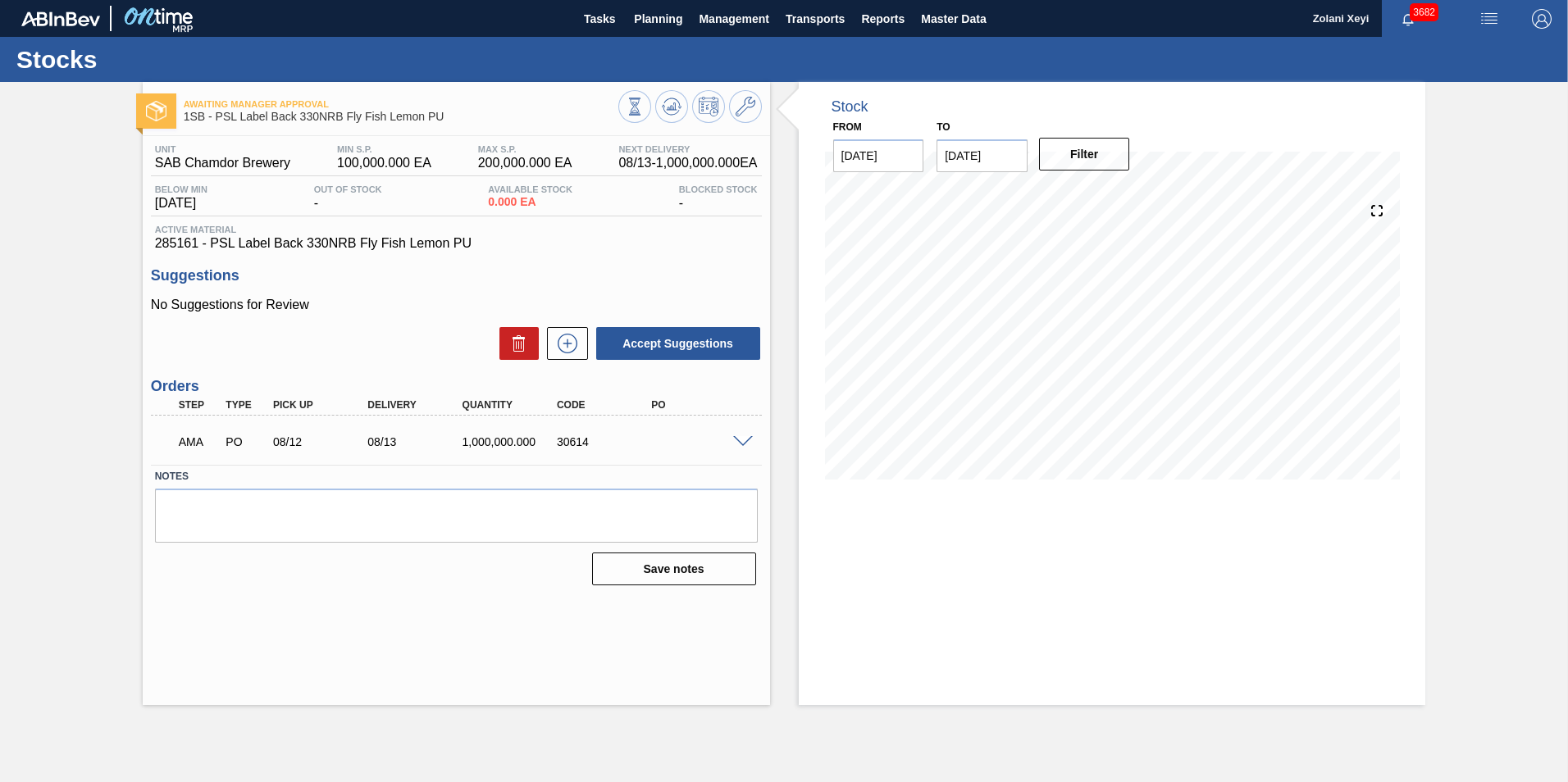
click at [735, 439] on span at bounding box center [743, 442] width 20 height 13
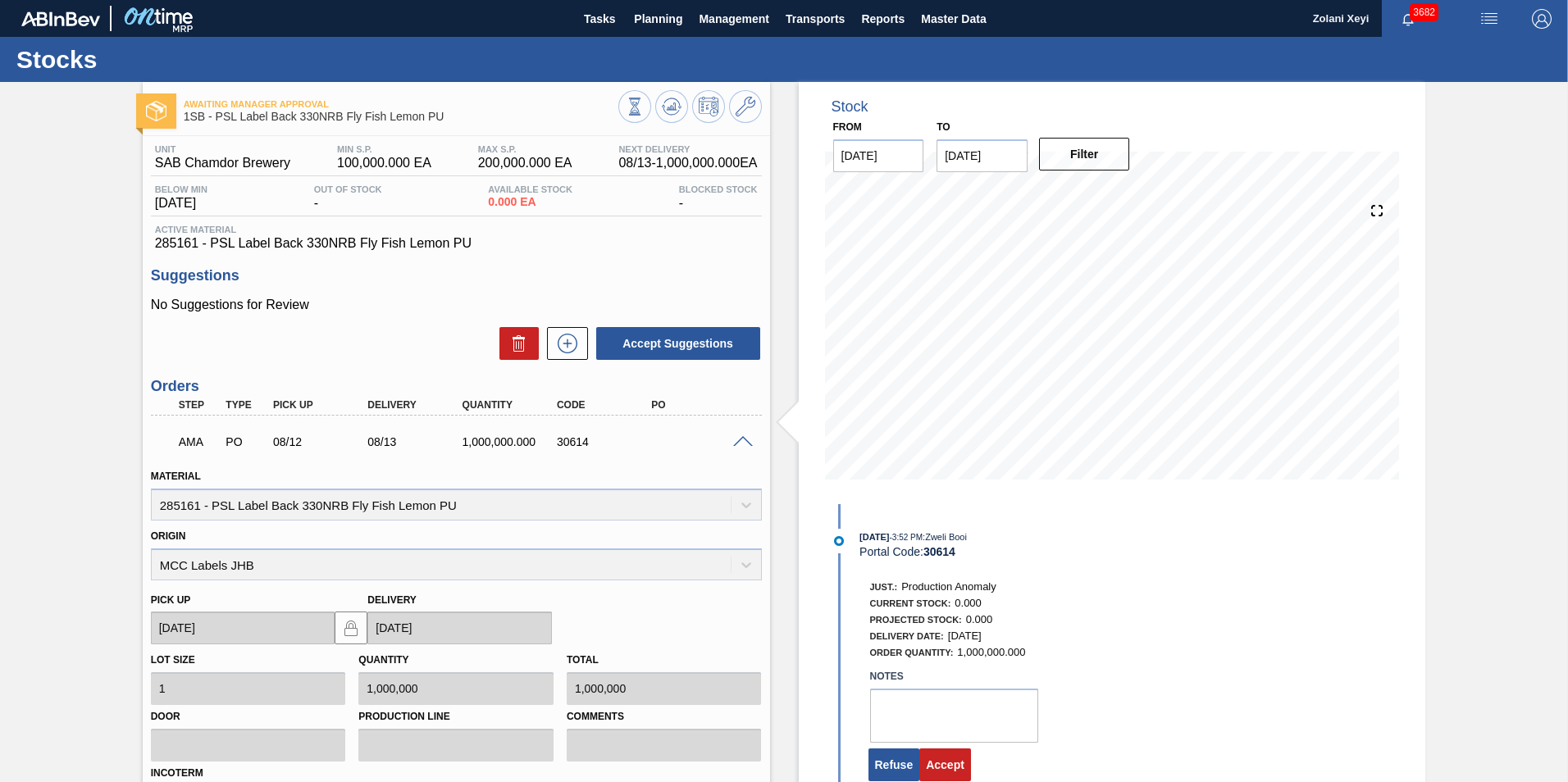
scroll to position [163, 0]
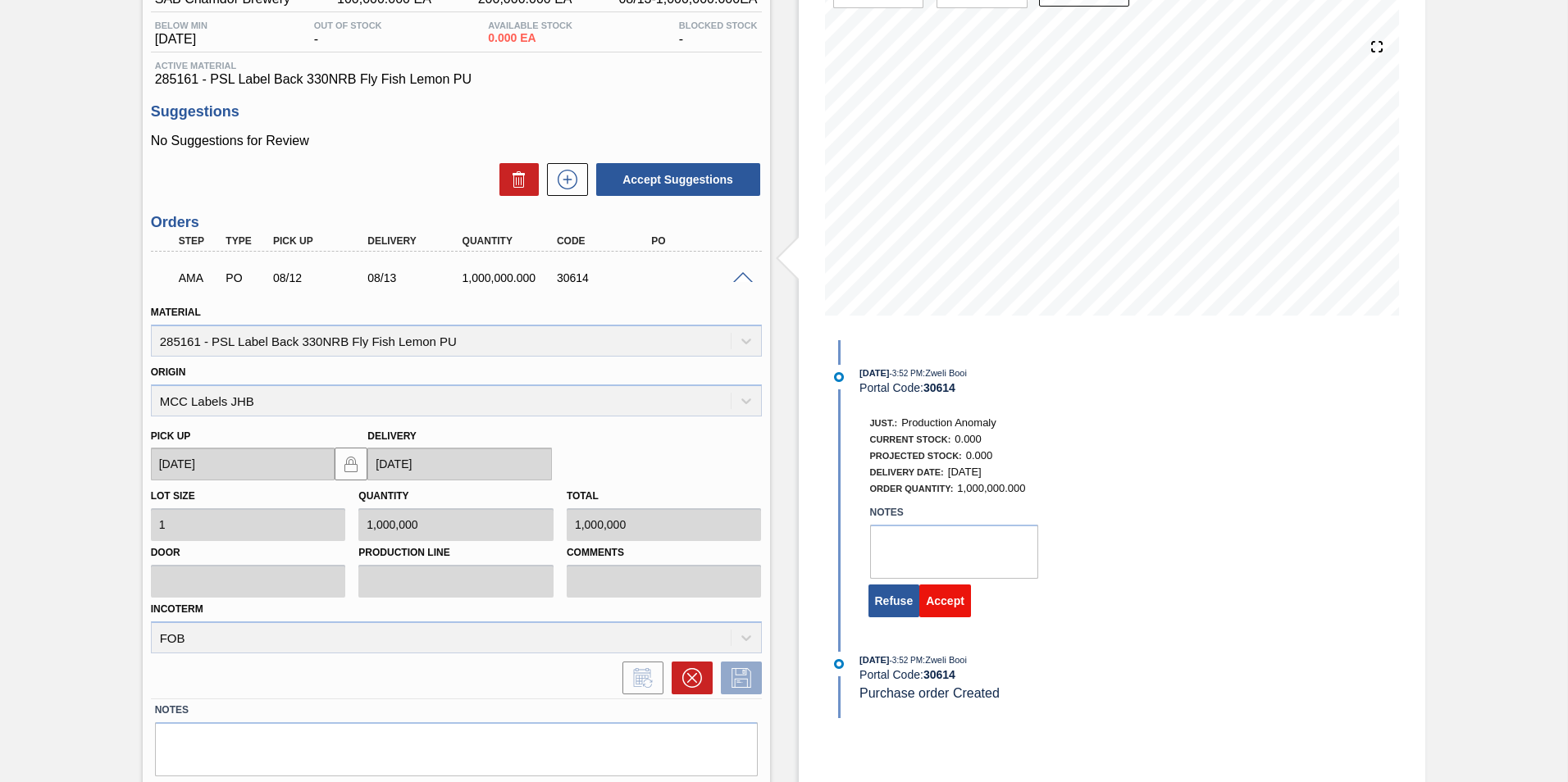
click at [950, 601] on button "Accept" at bounding box center [945, 600] width 52 height 33
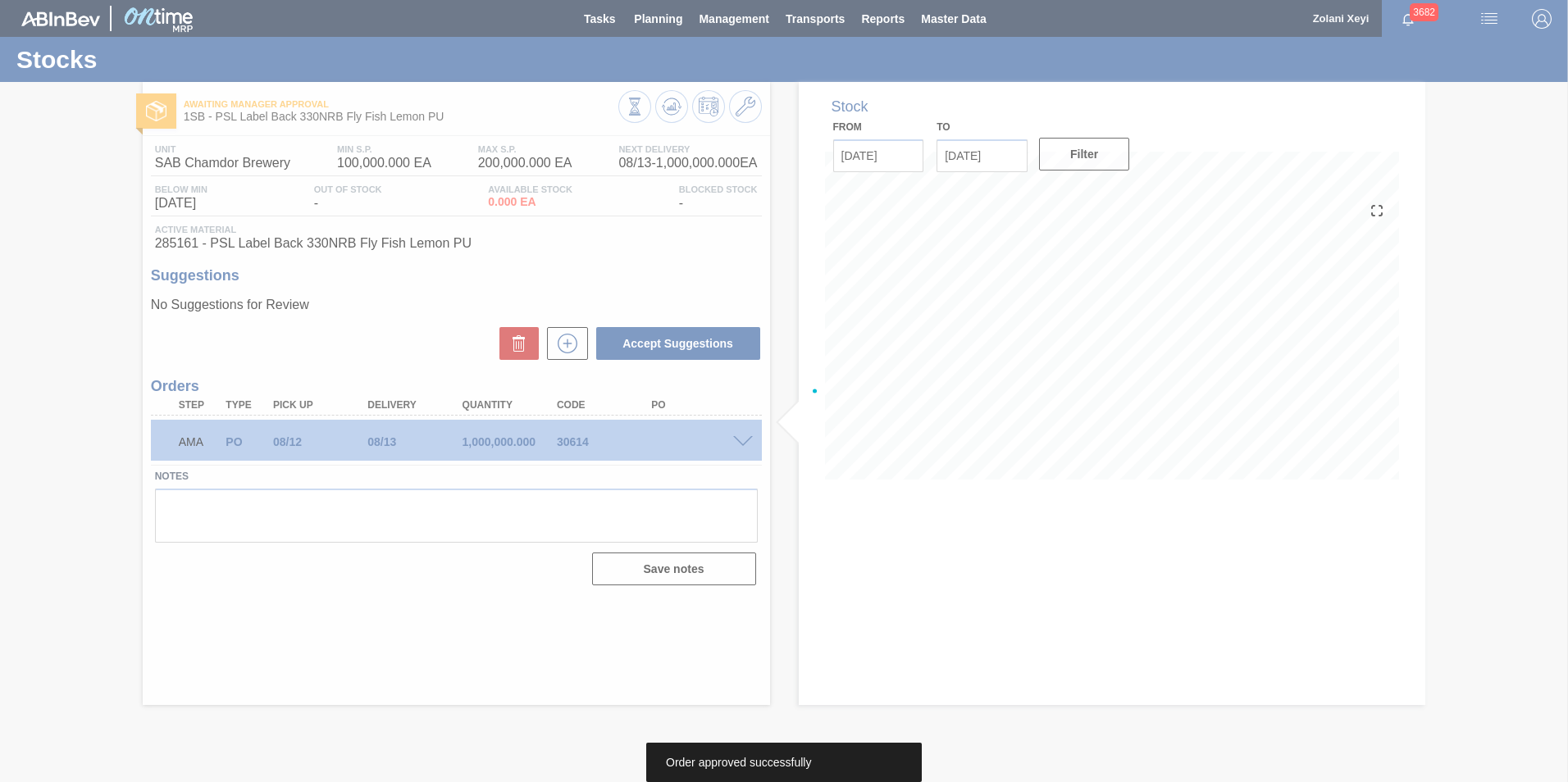
scroll to position [0, 0]
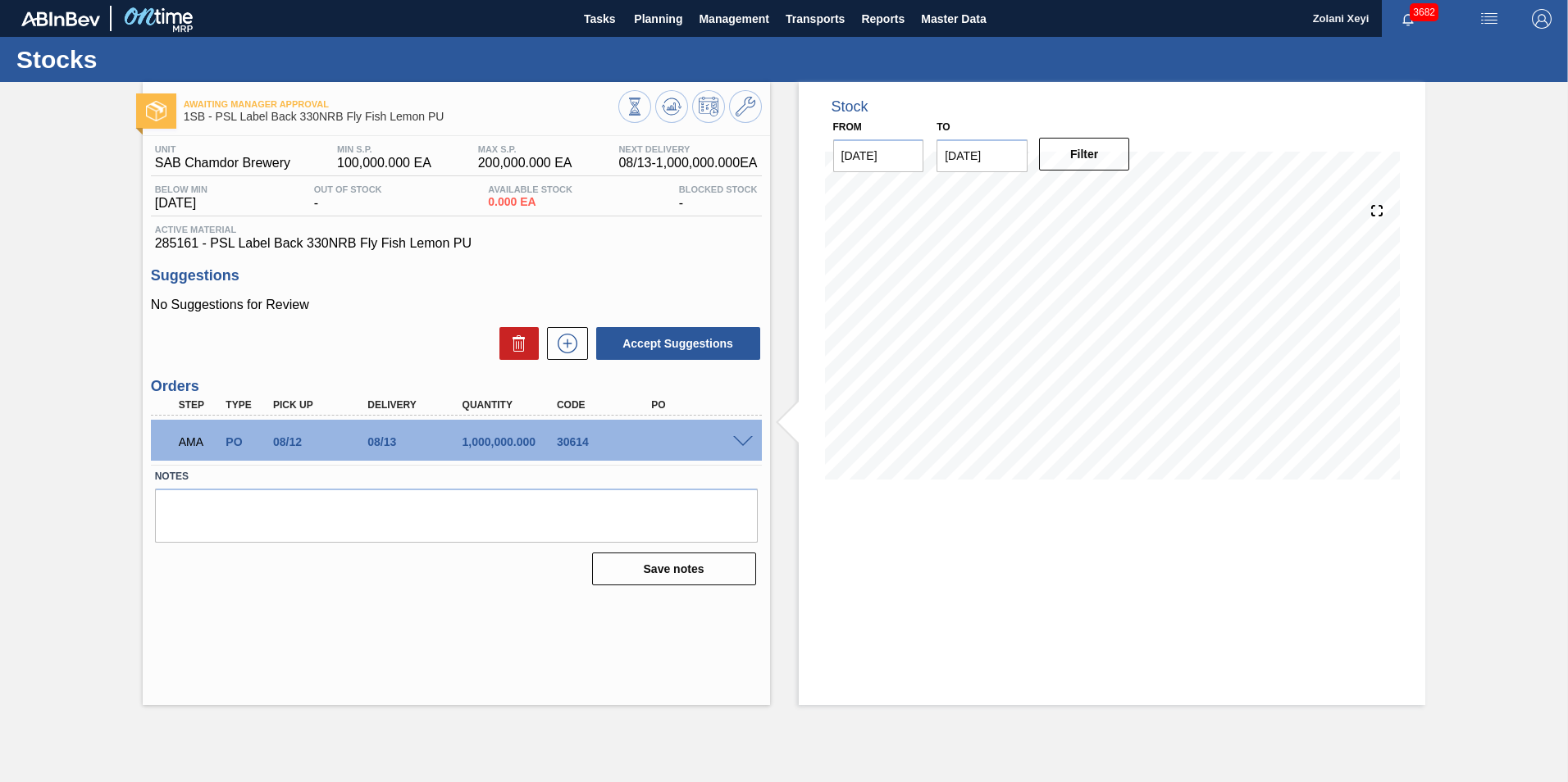
click at [744, 440] on span at bounding box center [743, 442] width 20 height 13
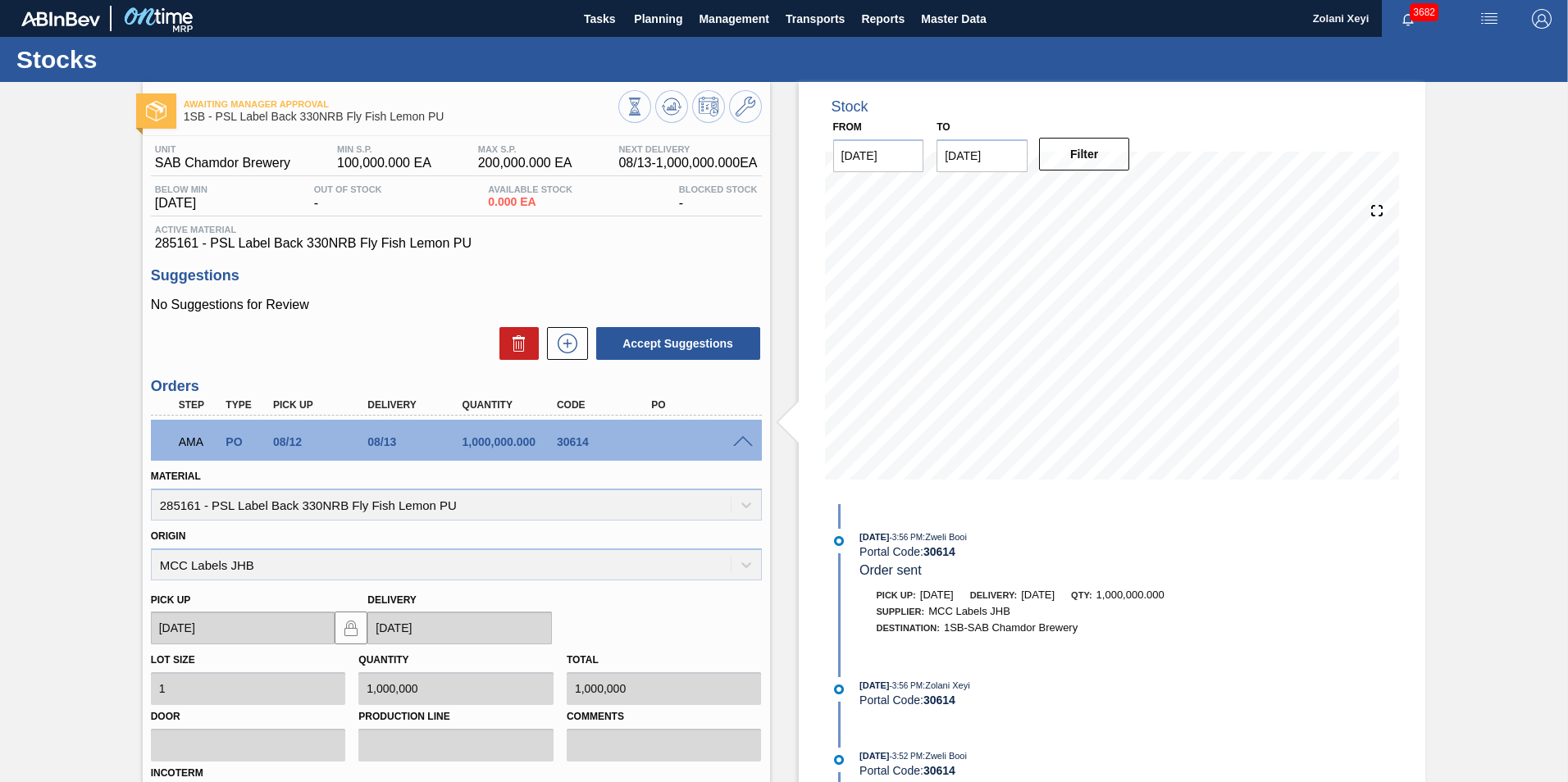
scroll to position [214, 0]
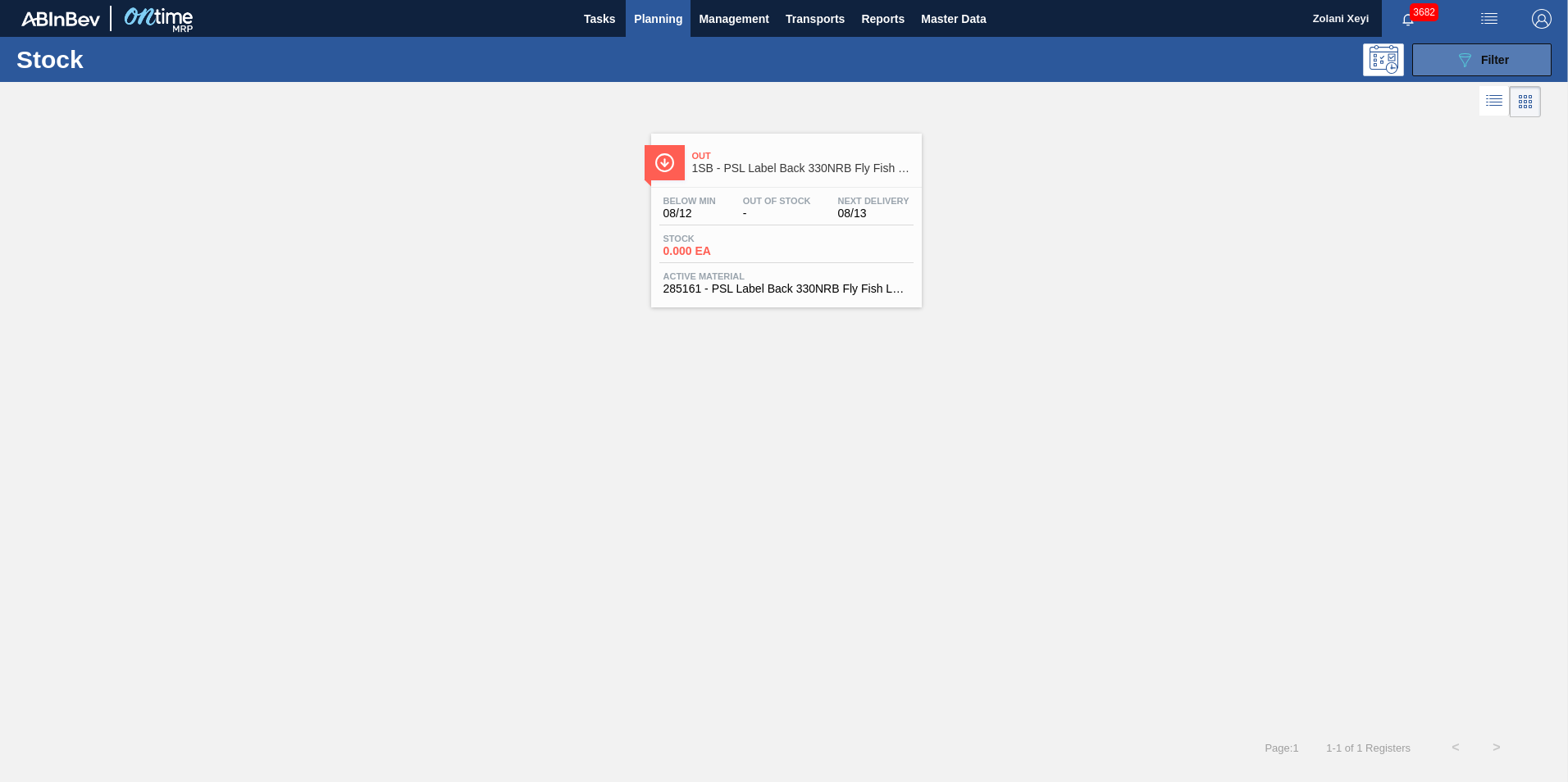
click at [1442, 49] on button "089F7B8B-B2A5-4AFE-B5C0-19BA573D28AC Filter" at bounding box center [1481, 60] width 139 height 33
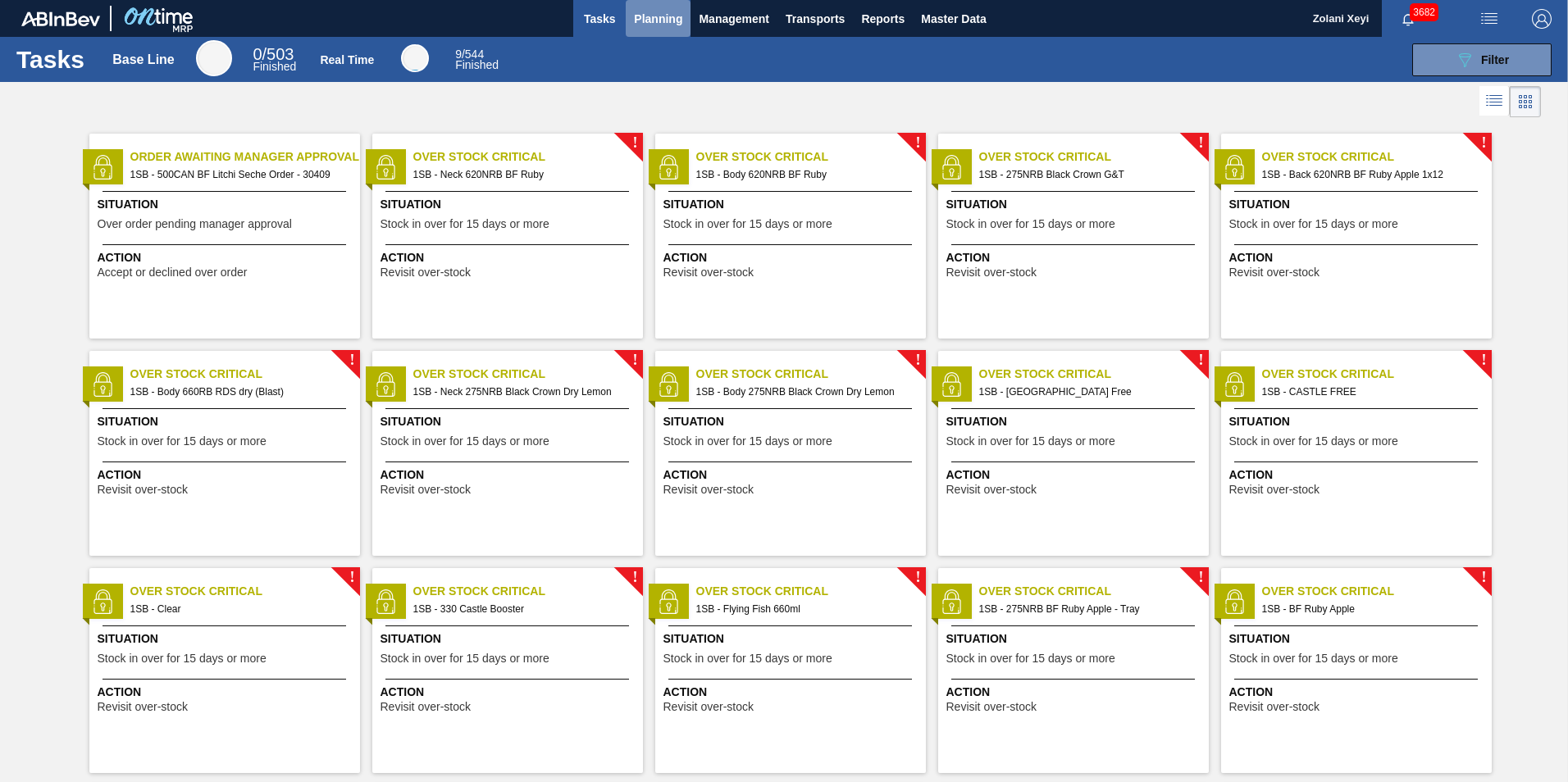
click at [658, 15] on span "Planning" at bounding box center [658, 19] width 48 height 20
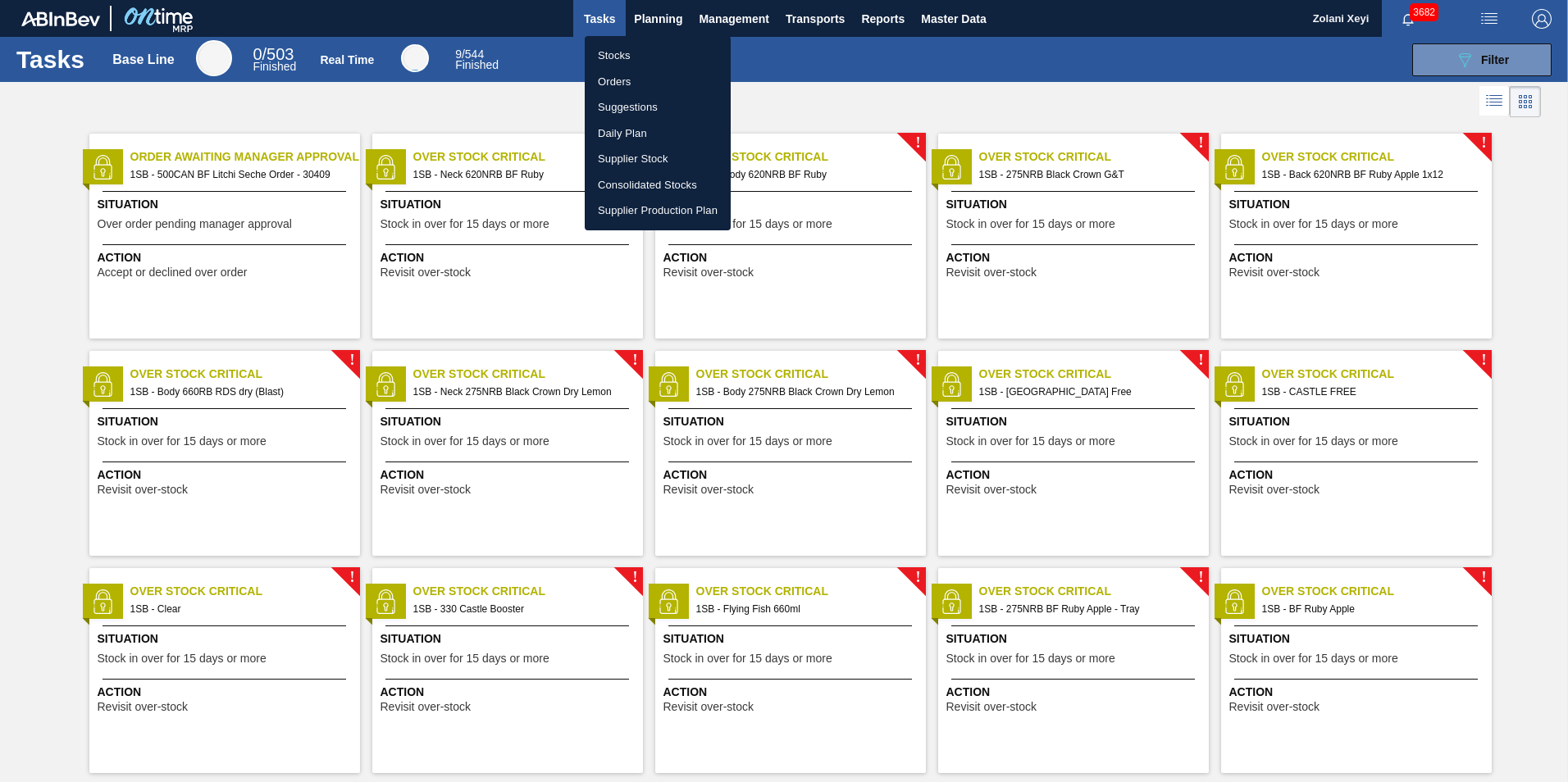
click at [615, 80] on li "Orders" at bounding box center [657, 82] width 146 height 26
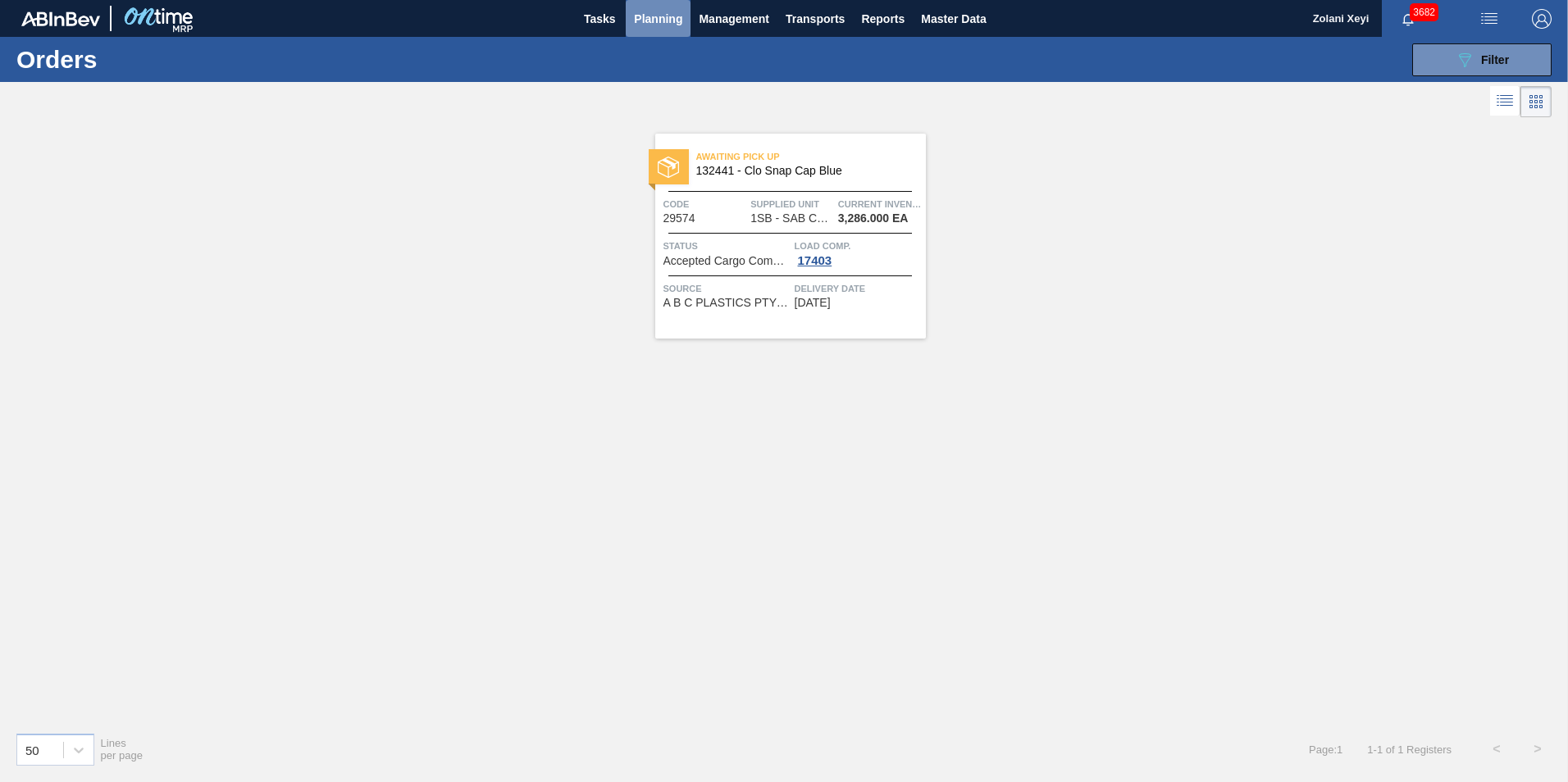
click at [660, 17] on span "Planning" at bounding box center [658, 19] width 48 height 20
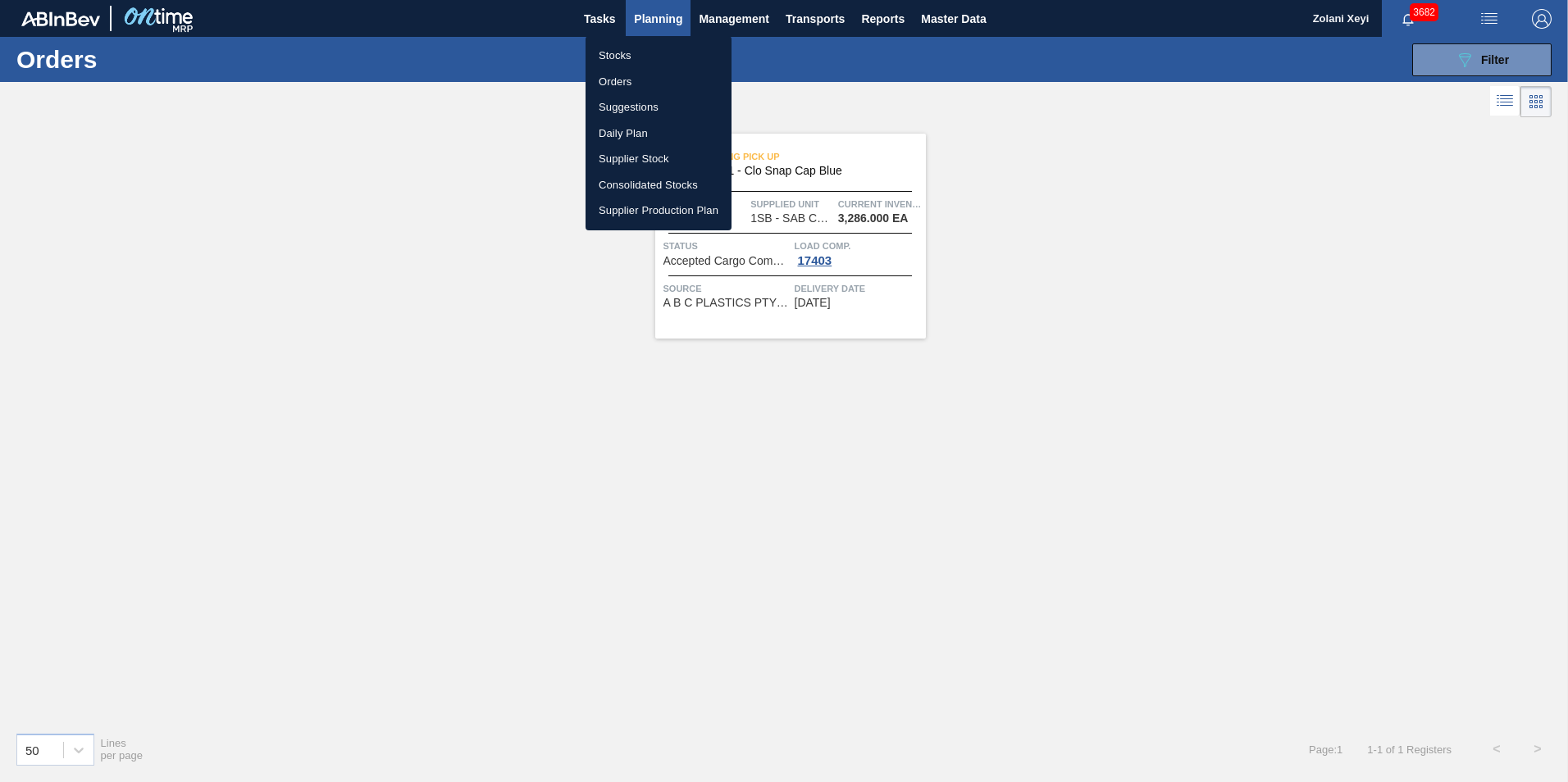
click at [614, 54] on li "Stocks" at bounding box center [658, 55] width 146 height 26
